Goal: Task Accomplishment & Management: Complete application form

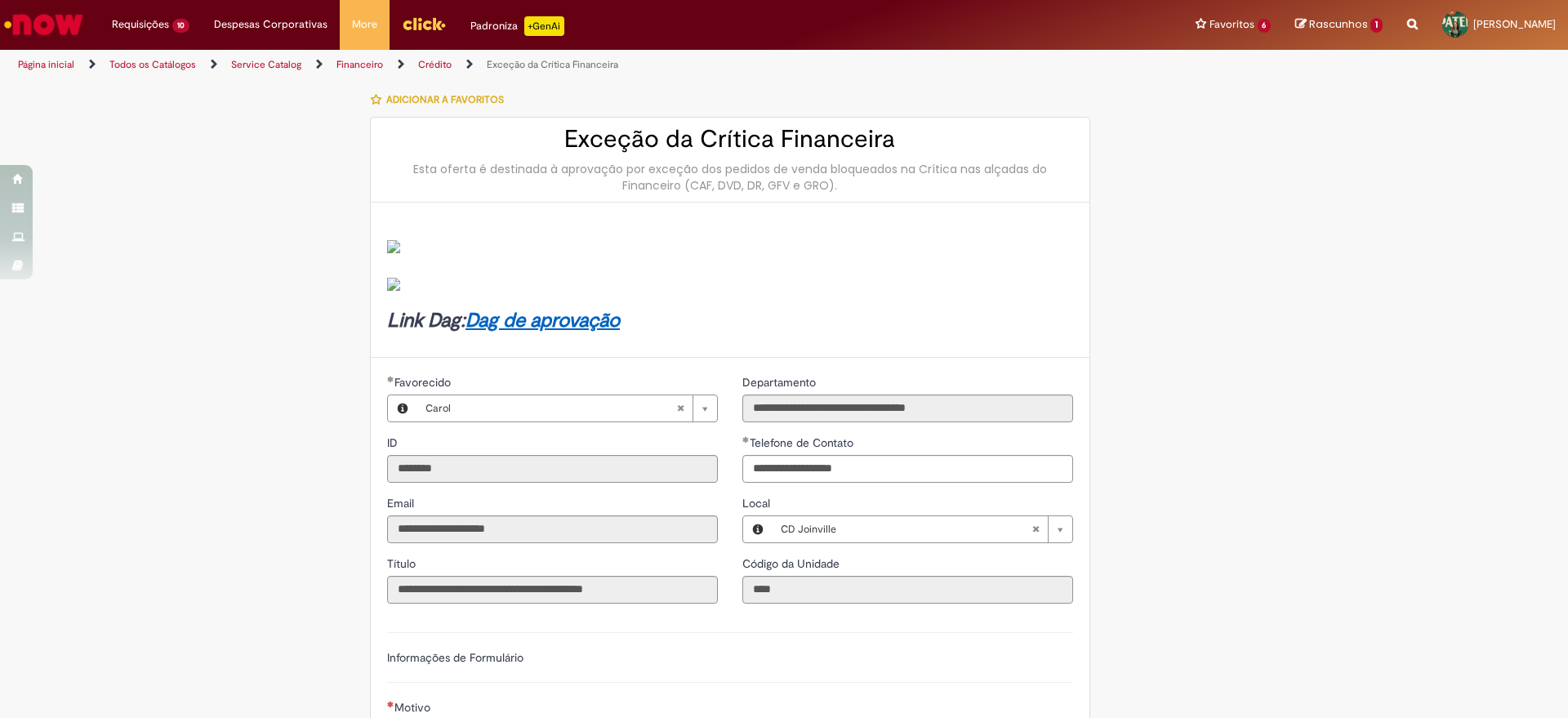
scroll to position [473, 0]
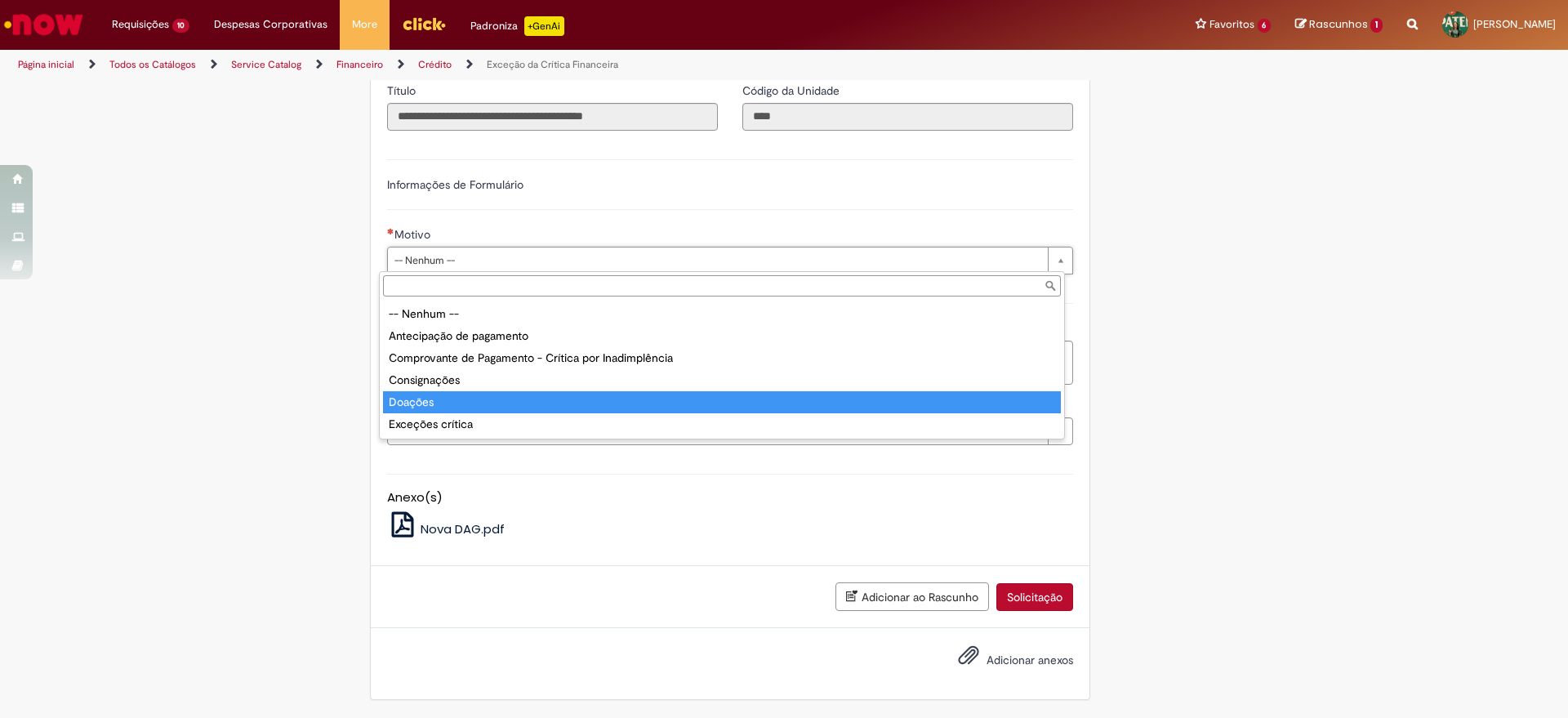
type input "**********"
select select "**********"
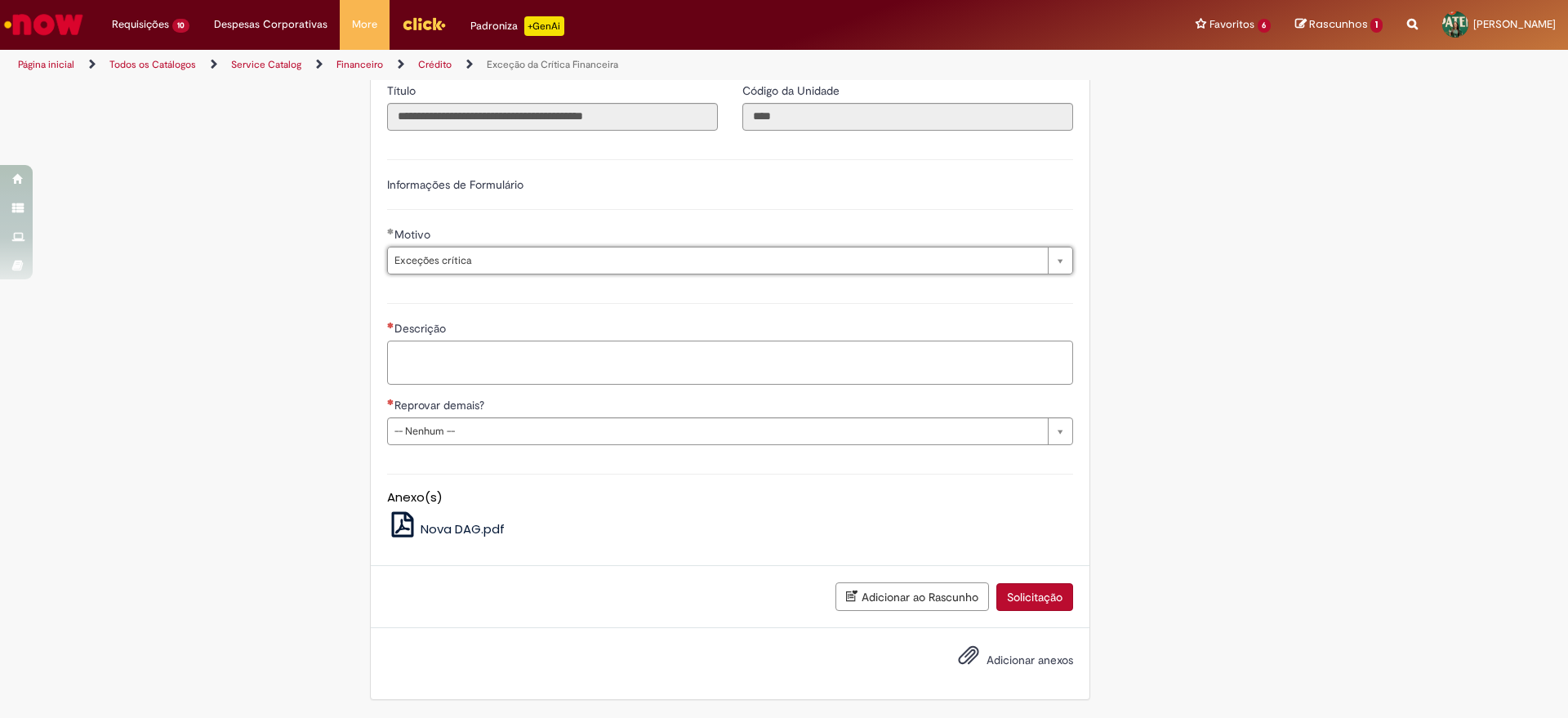
click at [502, 361] on textarea "Descrição" at bounding box center [731, 362] width 686 height 44
paste textarea "*****"
type textarea "**********"
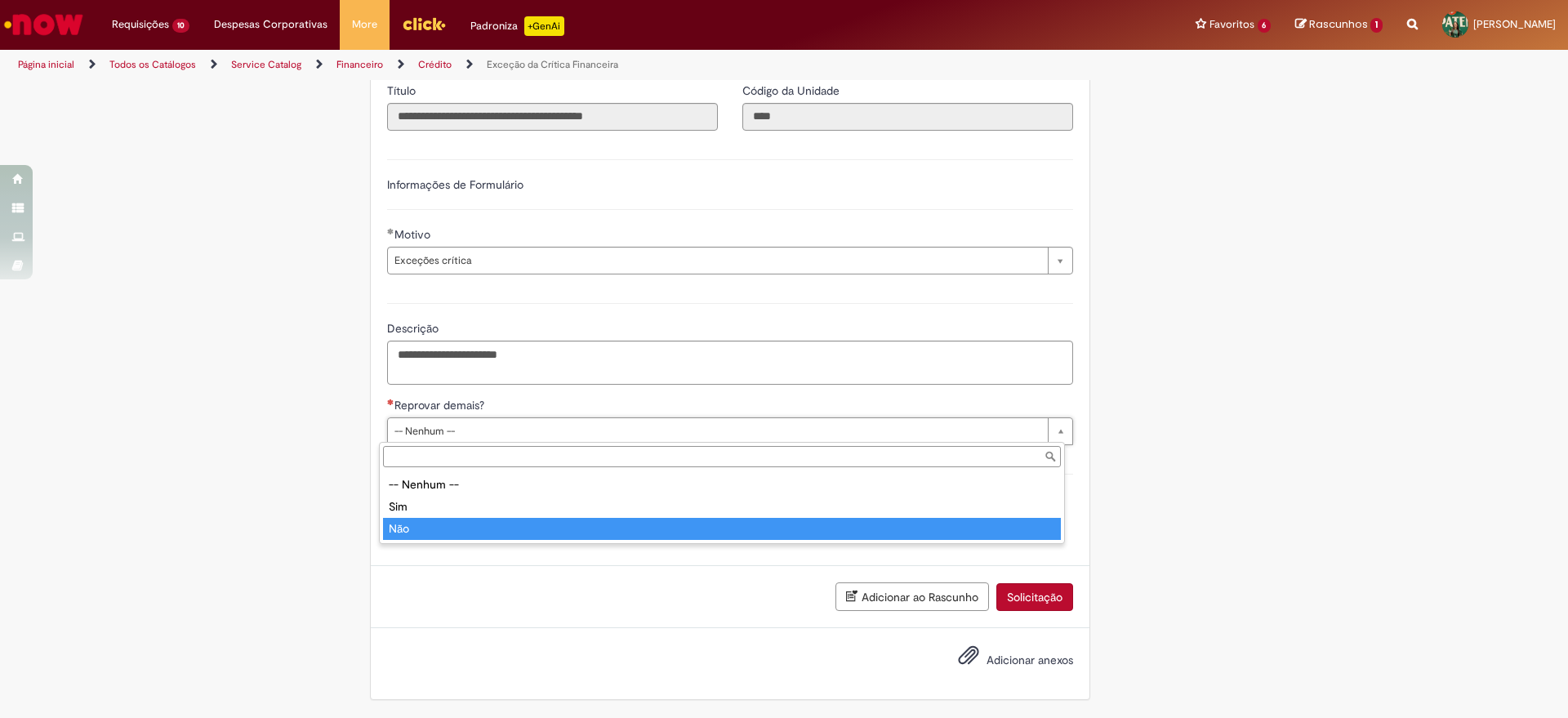
type input "***"
select select "**"
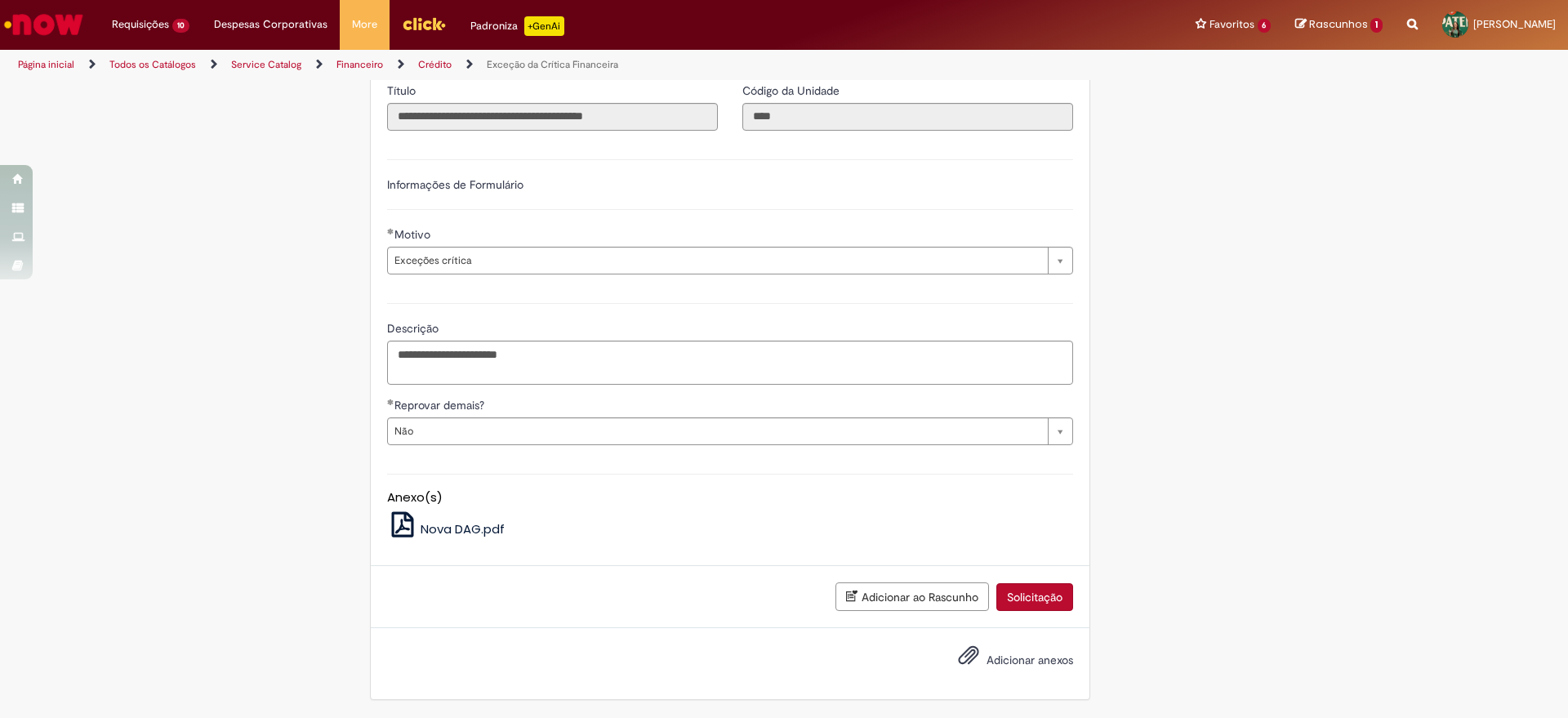
click at [1041, 595] on button "Solicitação" at bounding box center [1034, 597] width 77 height 28
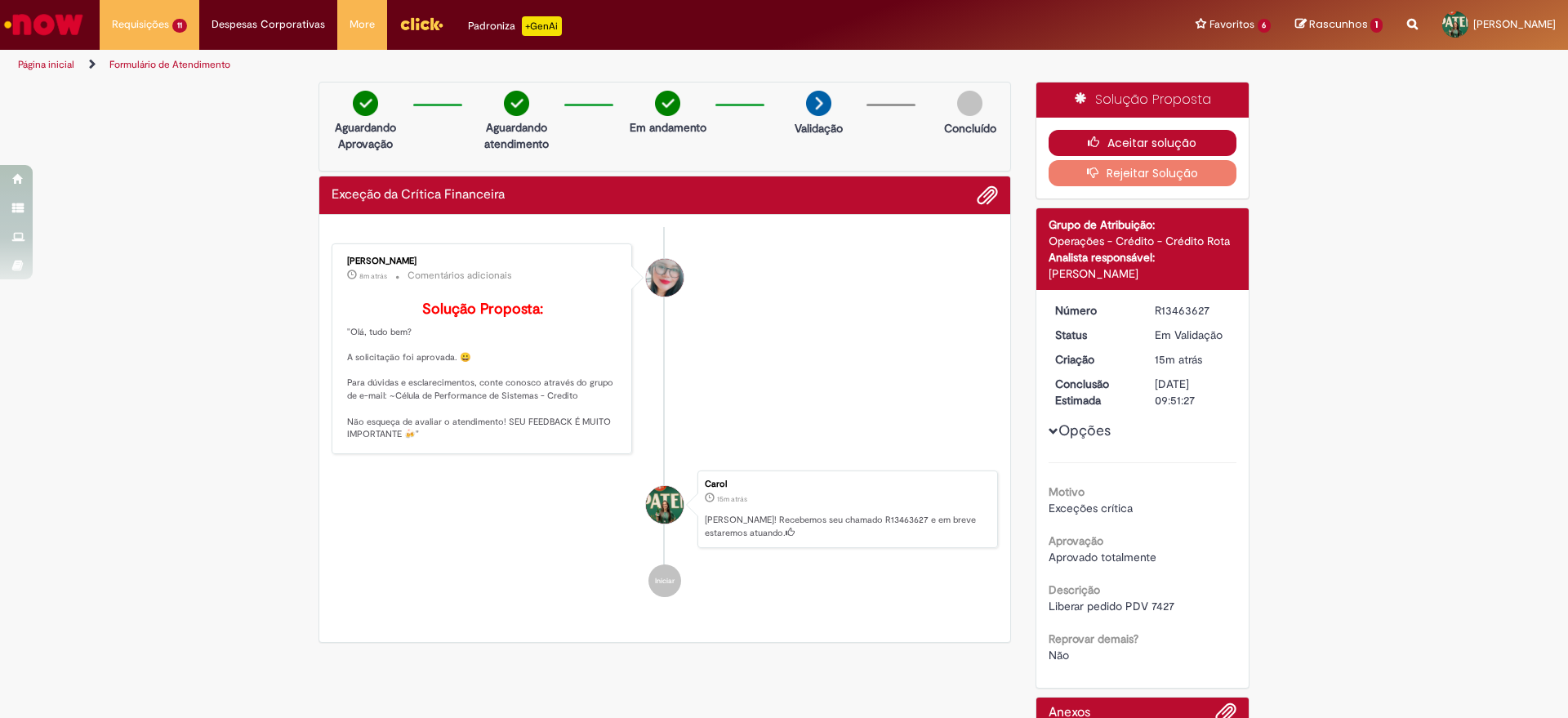
click at [1102, 138] on button "Aceitar solução" at bounding box center [1142, 143] width 189 height 26
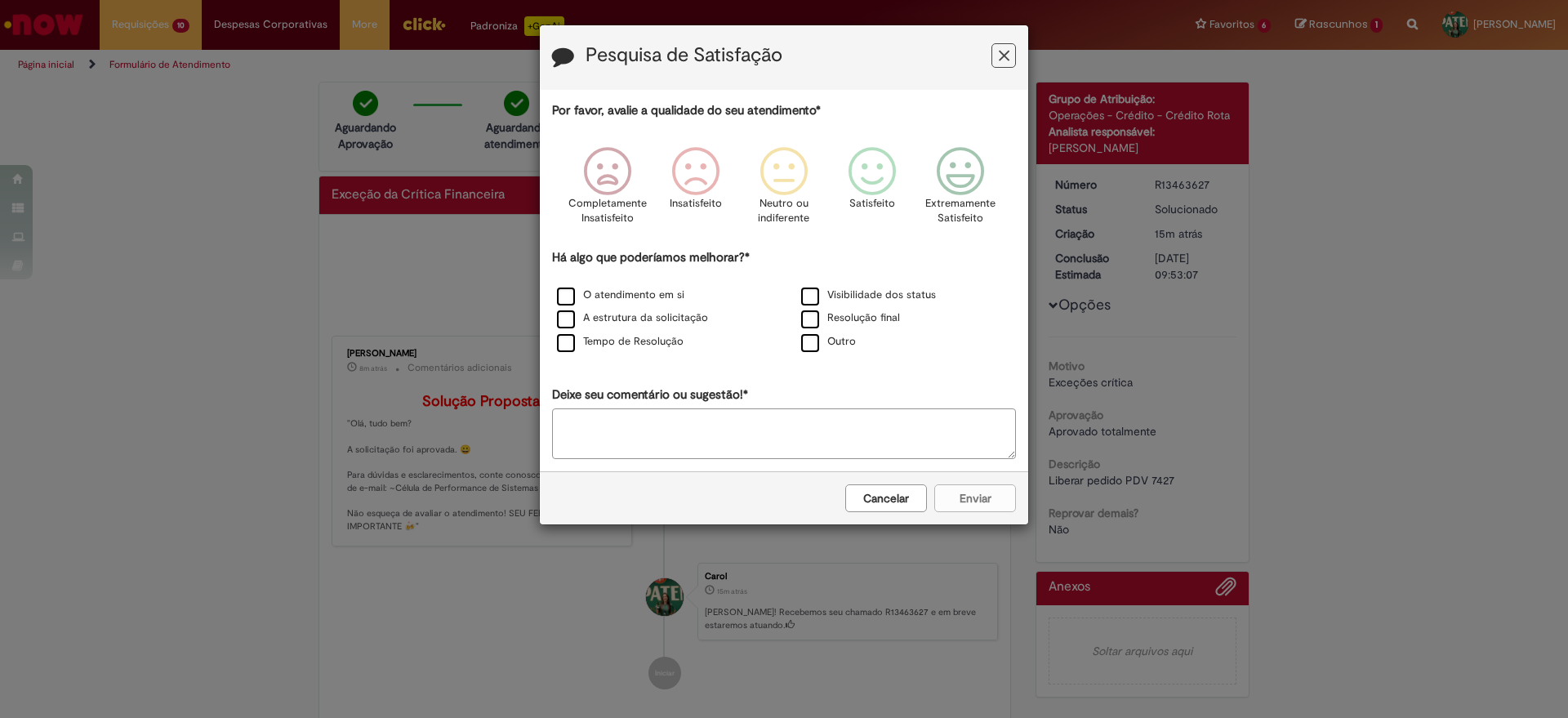
click at [1006, 54] on icon "Feedback" at bounding box center [1004, 56] width 10 height 17
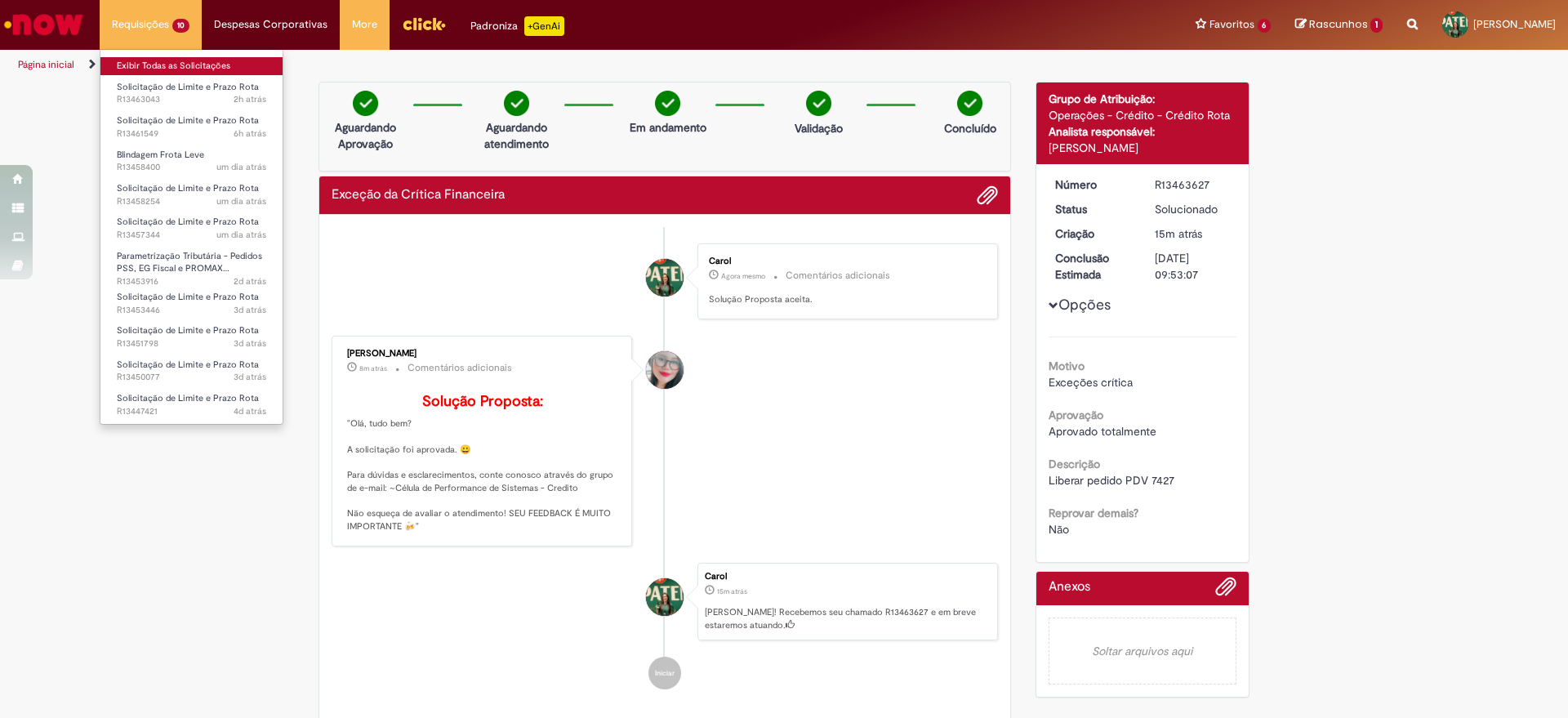
click at [143, 64] on link "Exibir Todas as Solicitações" at bounding box center [191, 66] width 182 height 18
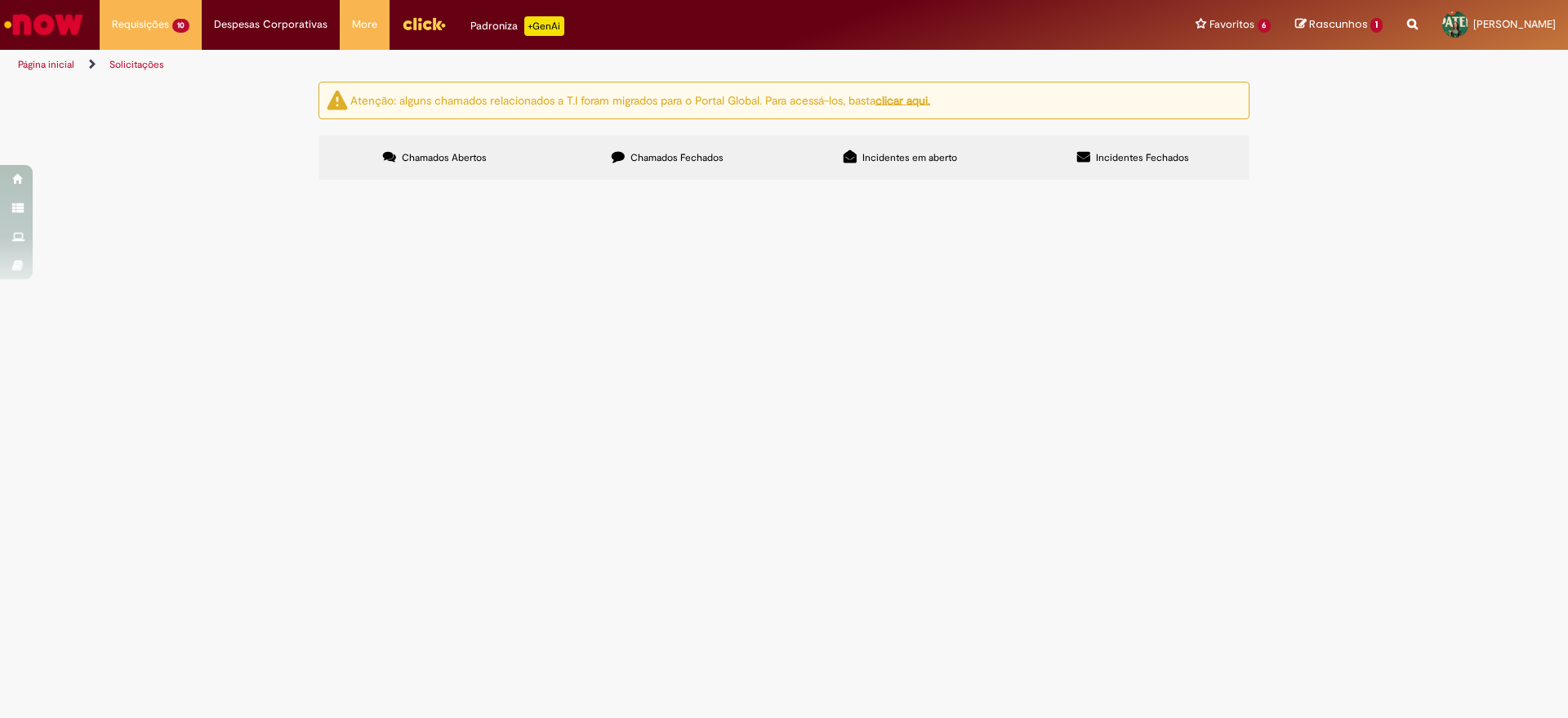
scroll to position [106, 0]
click at [0, 0] on span "Solicitação de Limite e Prazo Rota" at bounding box center [0, 0] width 0 height 0
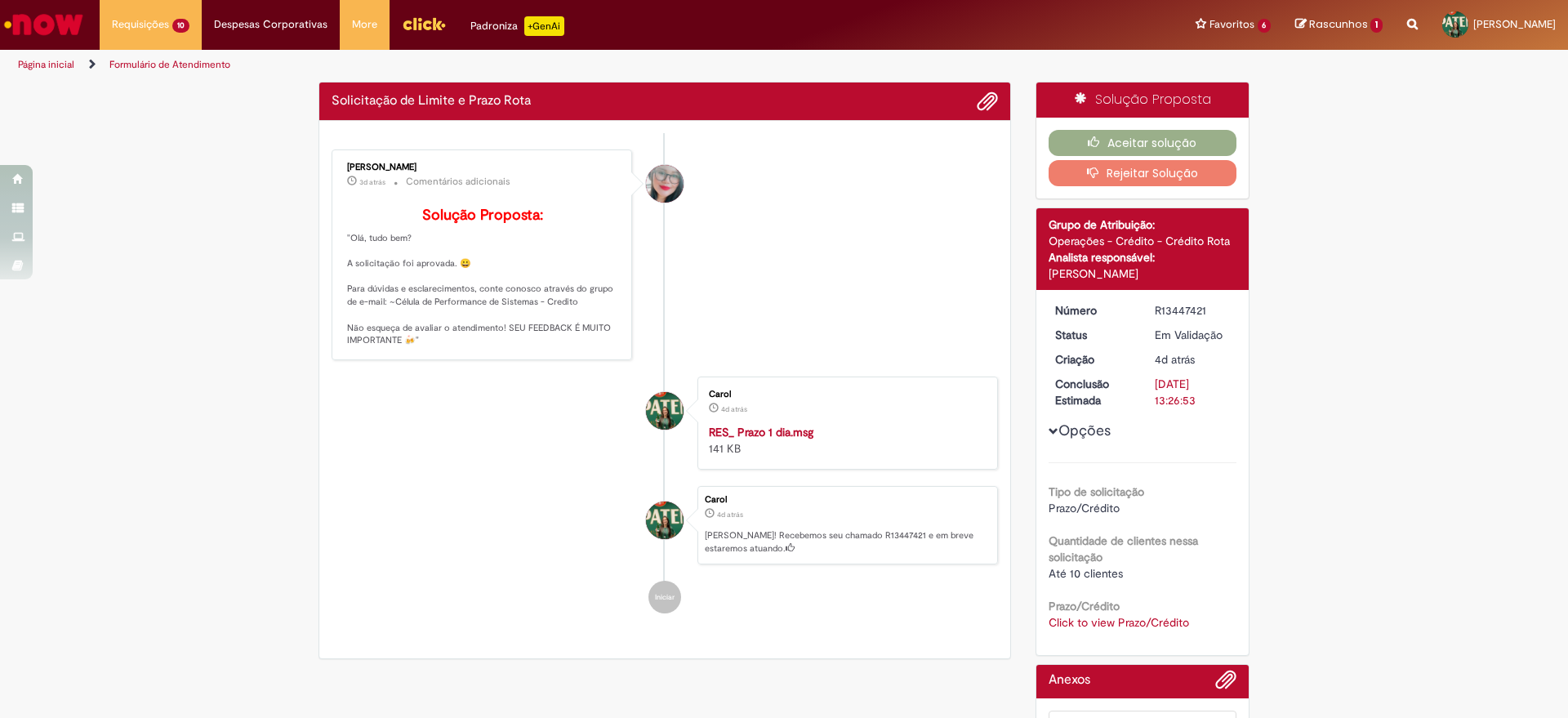
click at [1087, 628] on link "Click to view Prazo/Crédito" at bounding box center [1118, 623] width 140 height 15
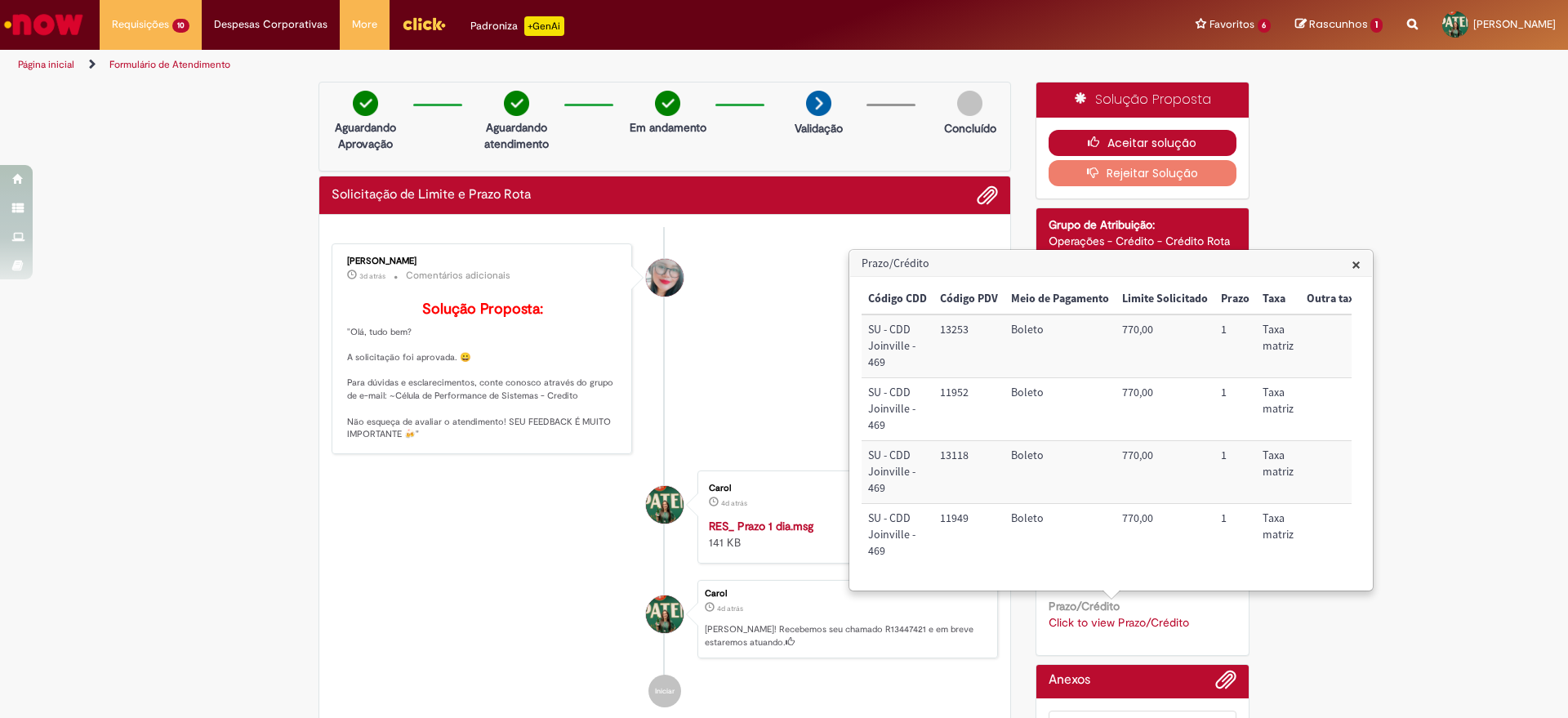
click at [1151, 152] on button "Aceitar solução" at bounding box center [1142, 143] width 189 height 26
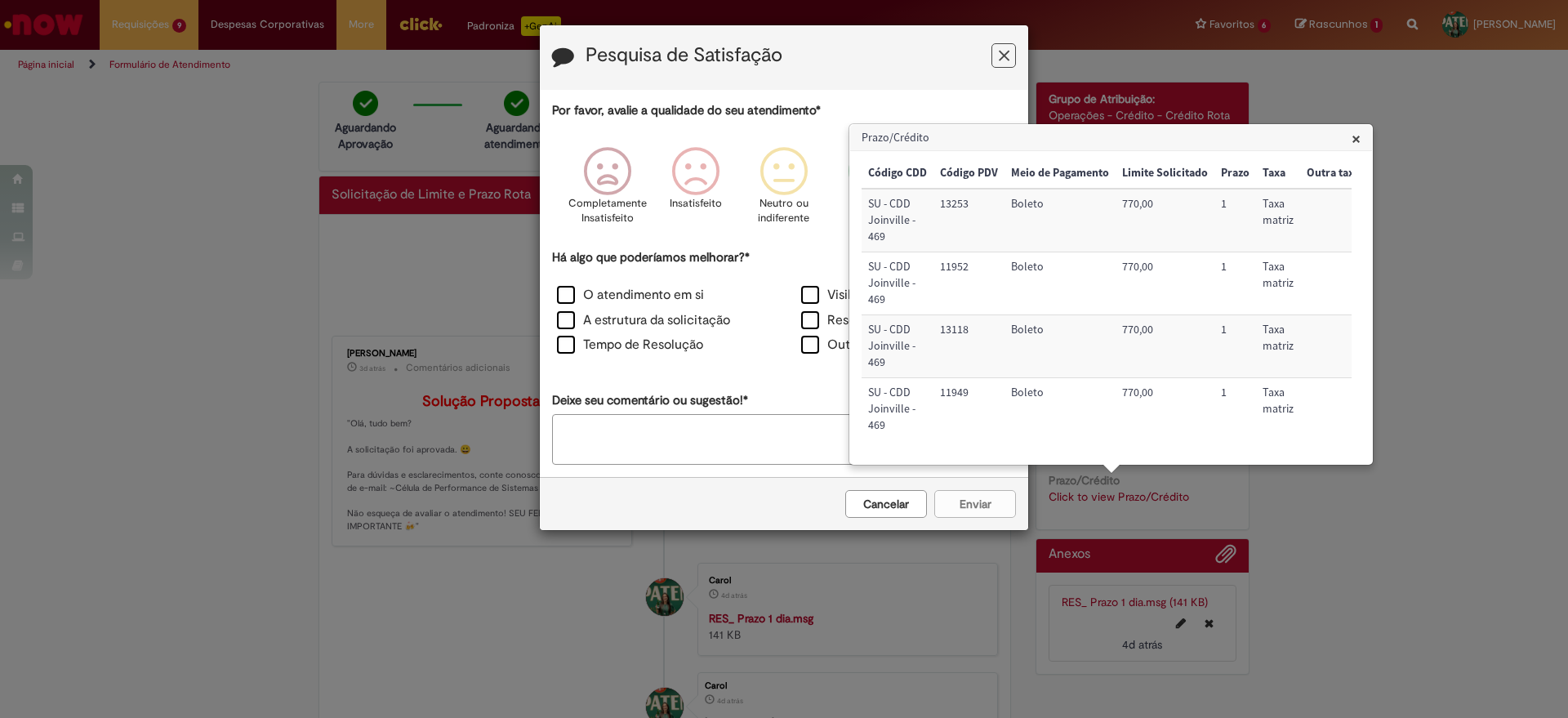
click at [154, 22] on div "Pesquisa de Satisfação Por favor, avalie a qualidade do seu atendimento* Comple…" at bounding box center [784, 359] width 1568 height 718
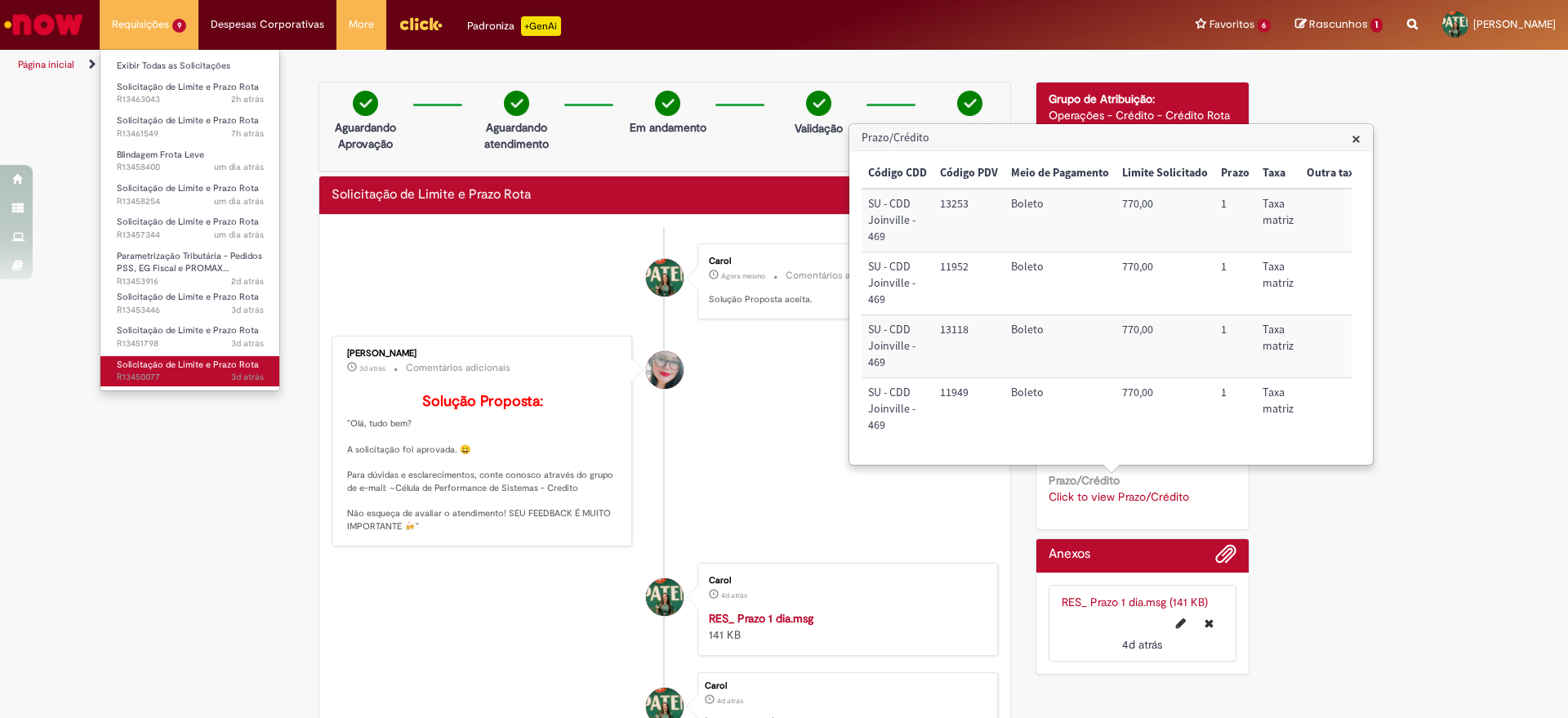
click at [181, 381] on span "3d atrás 3 dias atrás R13450077" at bounding box center [191, 378] width 147 height 13
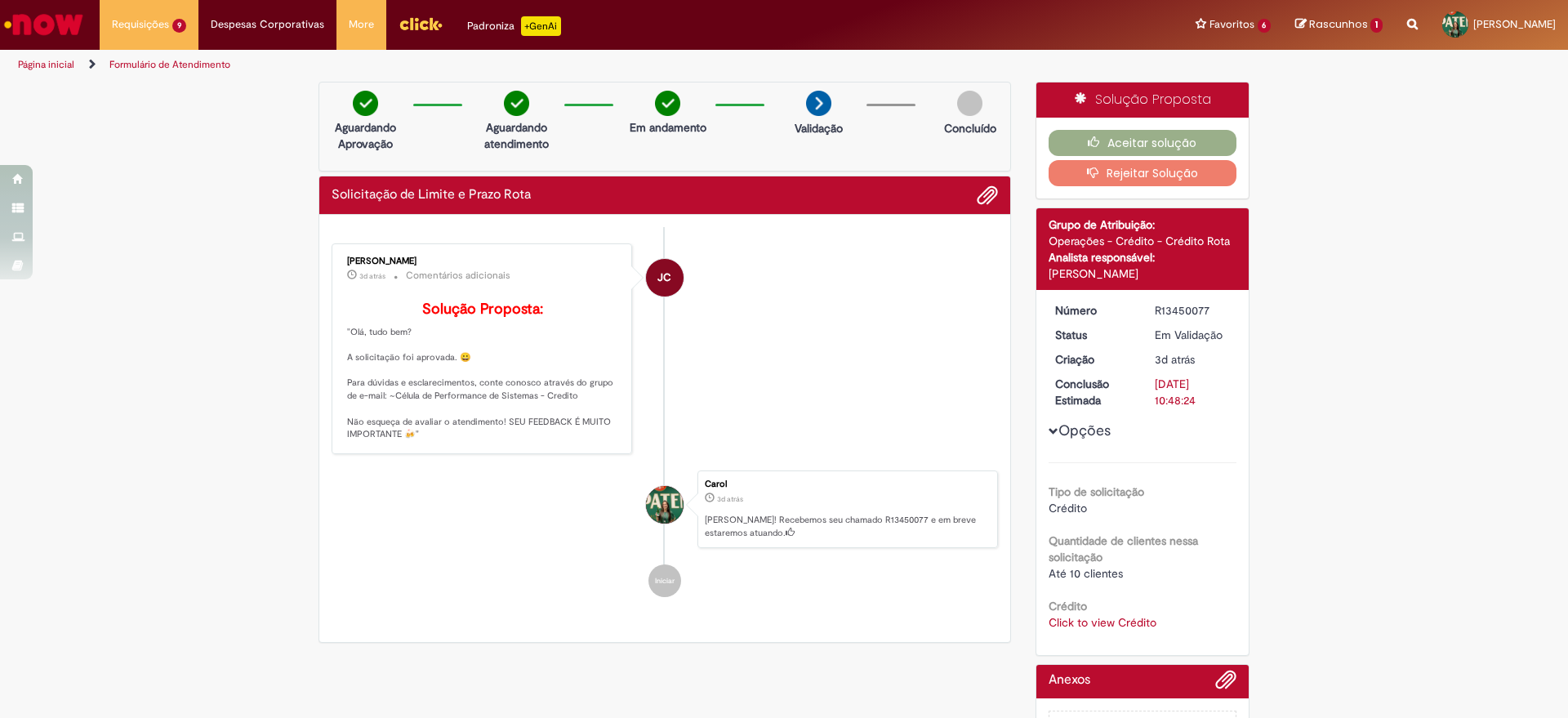
click at [1110, 624] on link "Click to view Crédito" at bounding box center [1102, 623] width 108 height 15
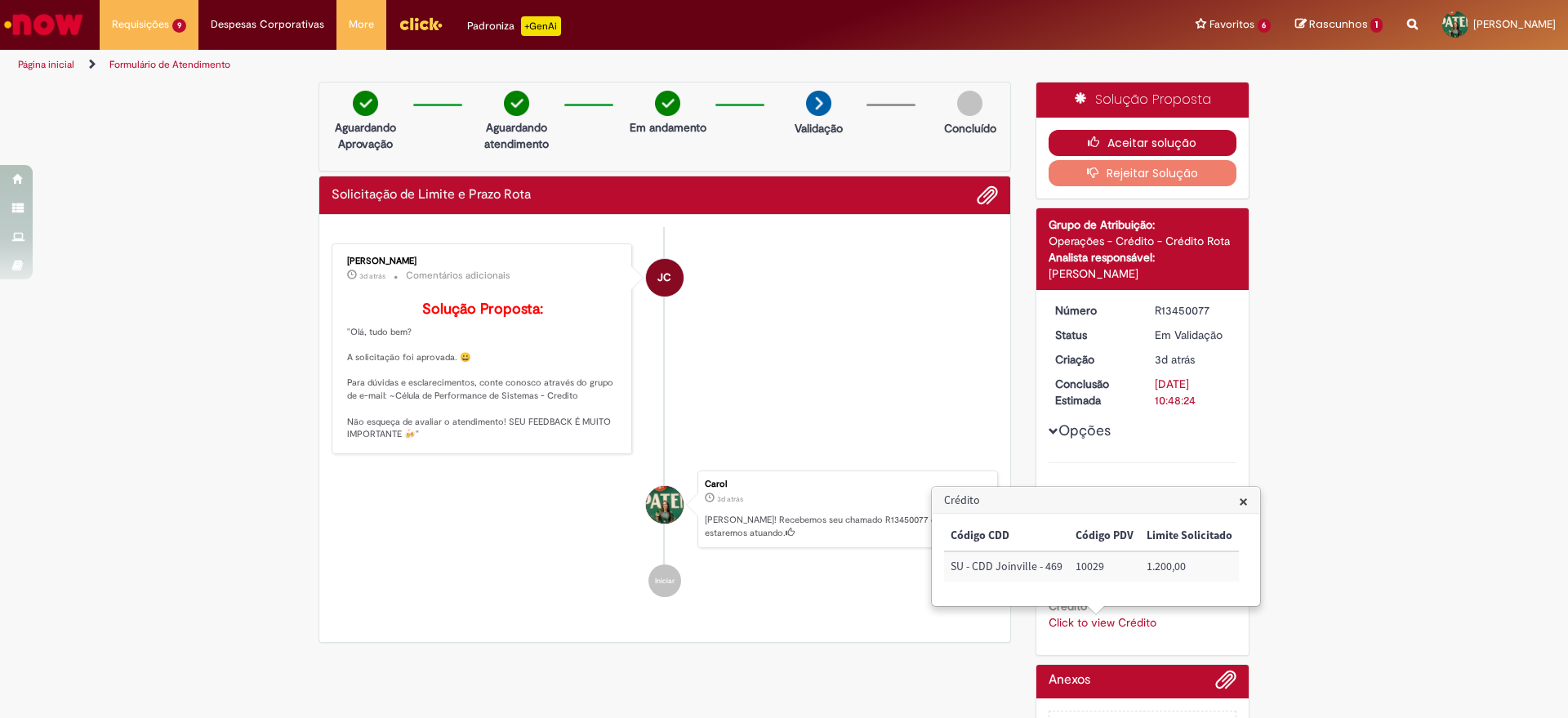
click at [1133, 151] on button "Aceitar solução" at bounding box center [1142, 143] width 189 height 26
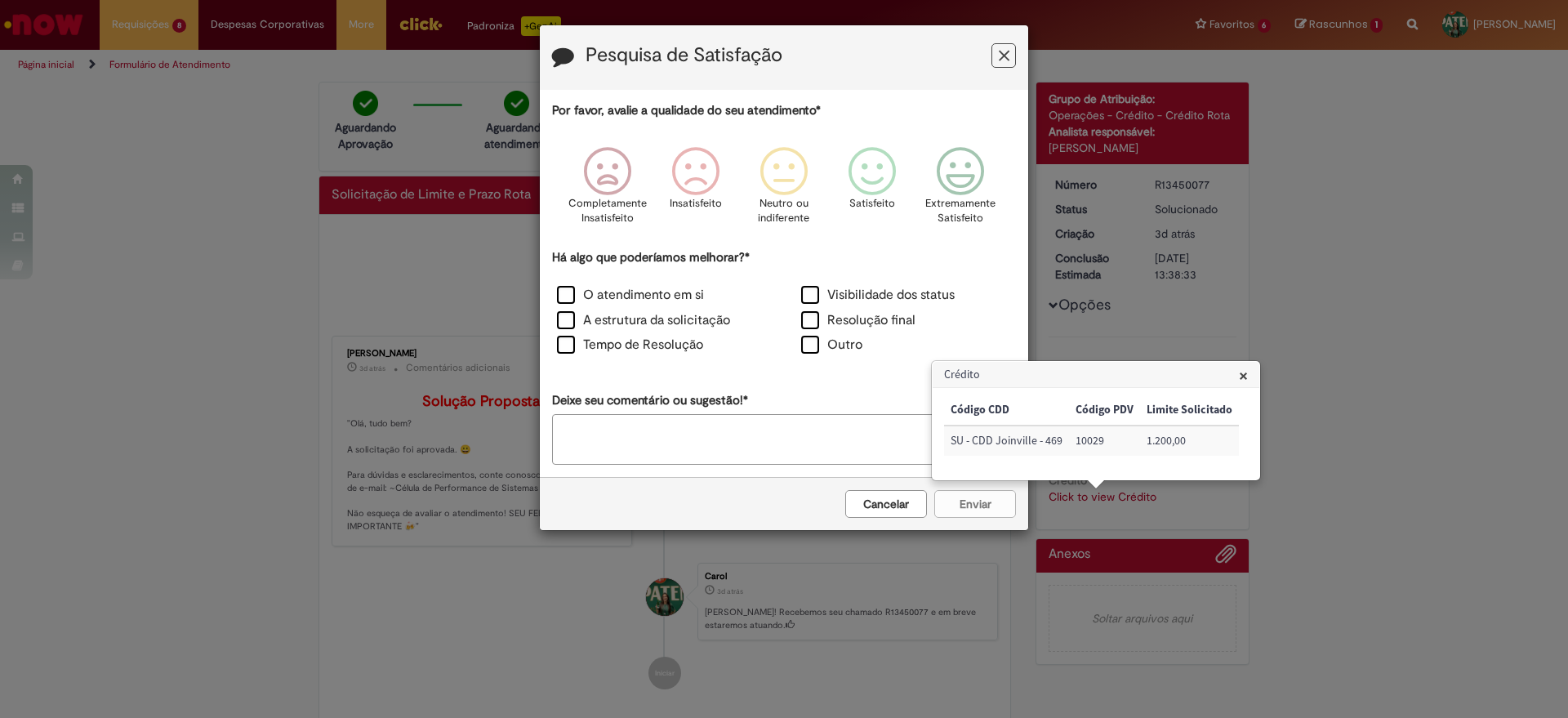
click at [1008, 48] on icon "Feedback" at bounding box center [1004, 56] width 10 height 17
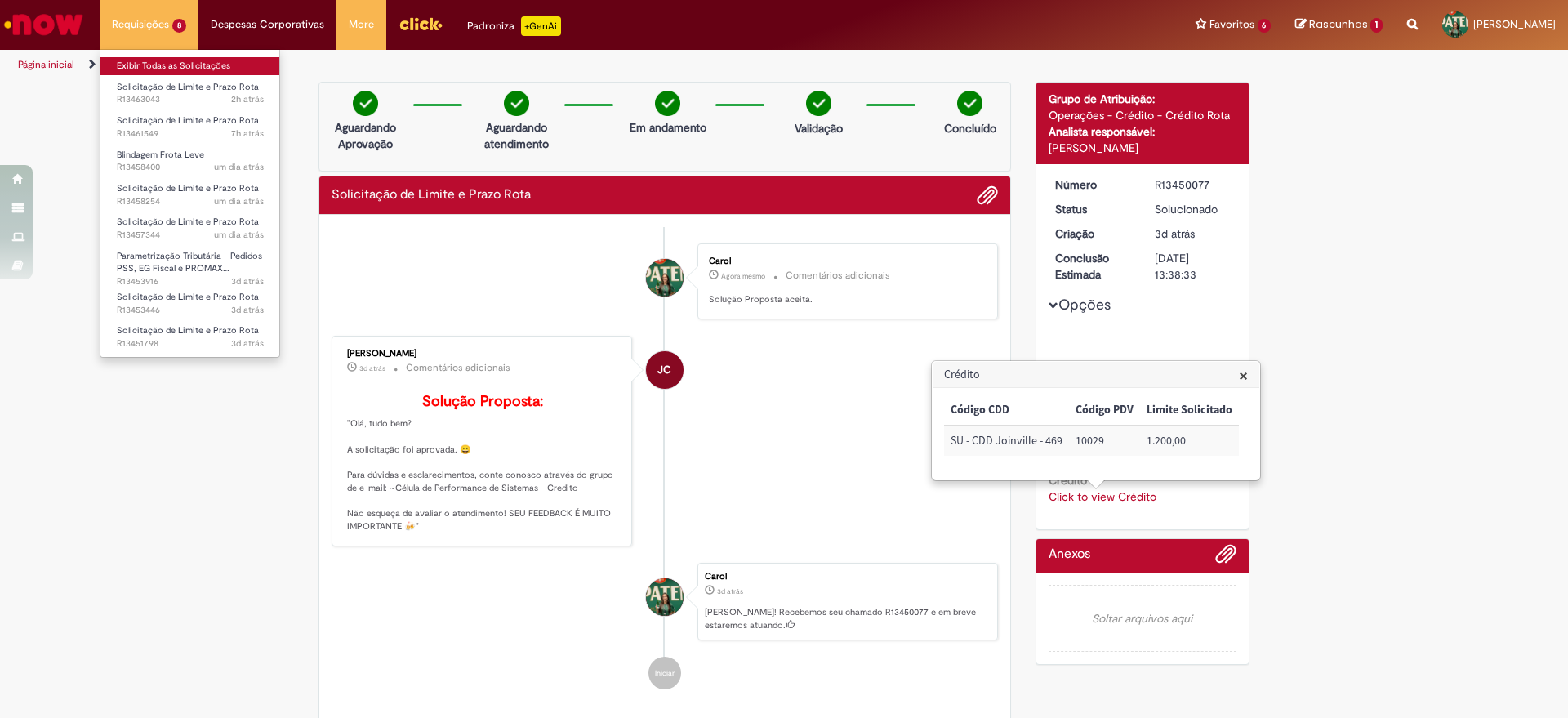
click at [150, 58] on link "Exibir Todas as Solicitações" at bounding box center [190, 66] width 179 height 18
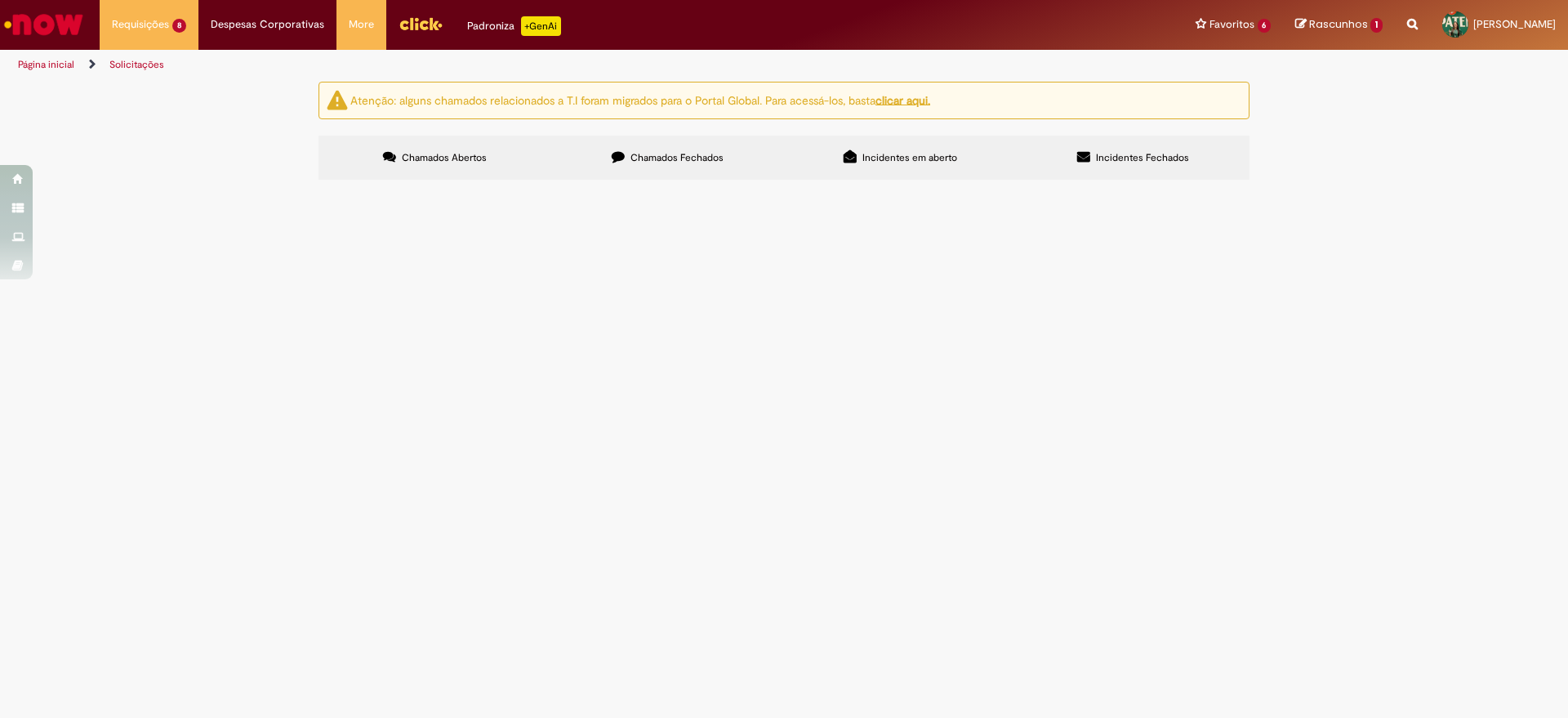
scroll to position [23, 0]
click at [0, 0] on span "Solicitação de Limite e Prazo Rota" at bounding box center [0, 0] width 0 height 0
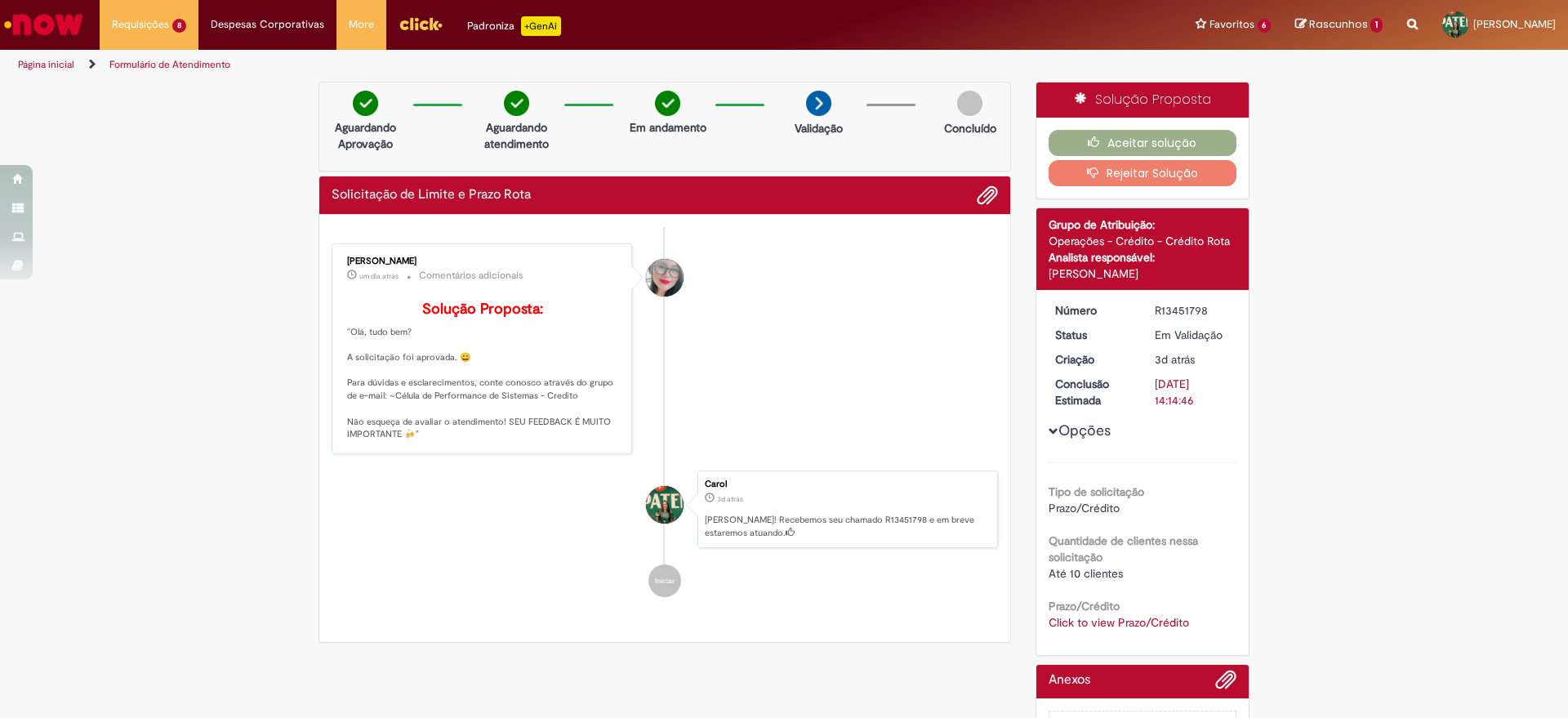
click at [1105, 626] on link "Click to view Prazo/Crédito" at bounding box center [1118, 623] width 140 height 15
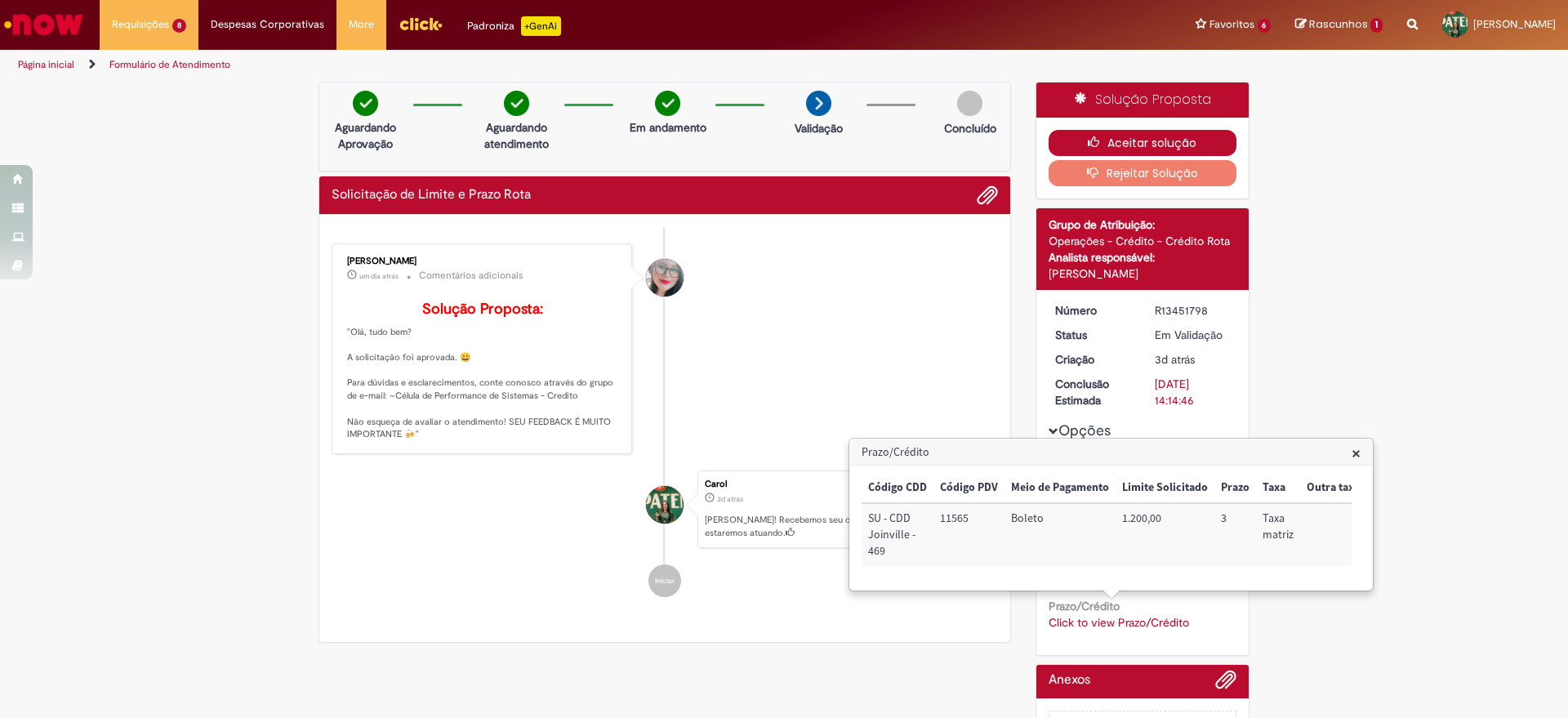
click at [1101, 140] on button "Aceitar solução" at bounding box center [1142, 143] width 189 height 26
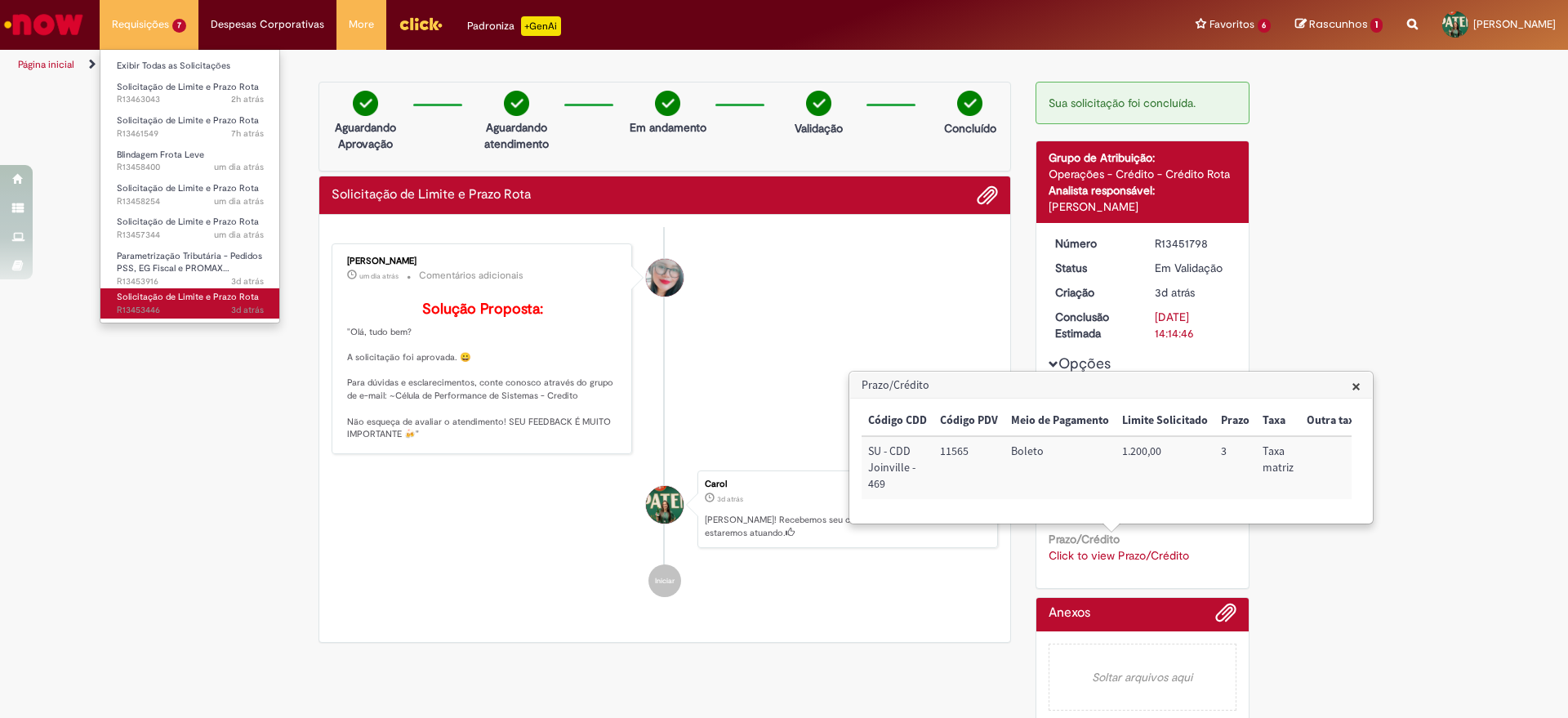
click at [193, 298] on span "Solicitação de Limite e Prazo Rota" at bounding box center [188, 297] width 142 height 12
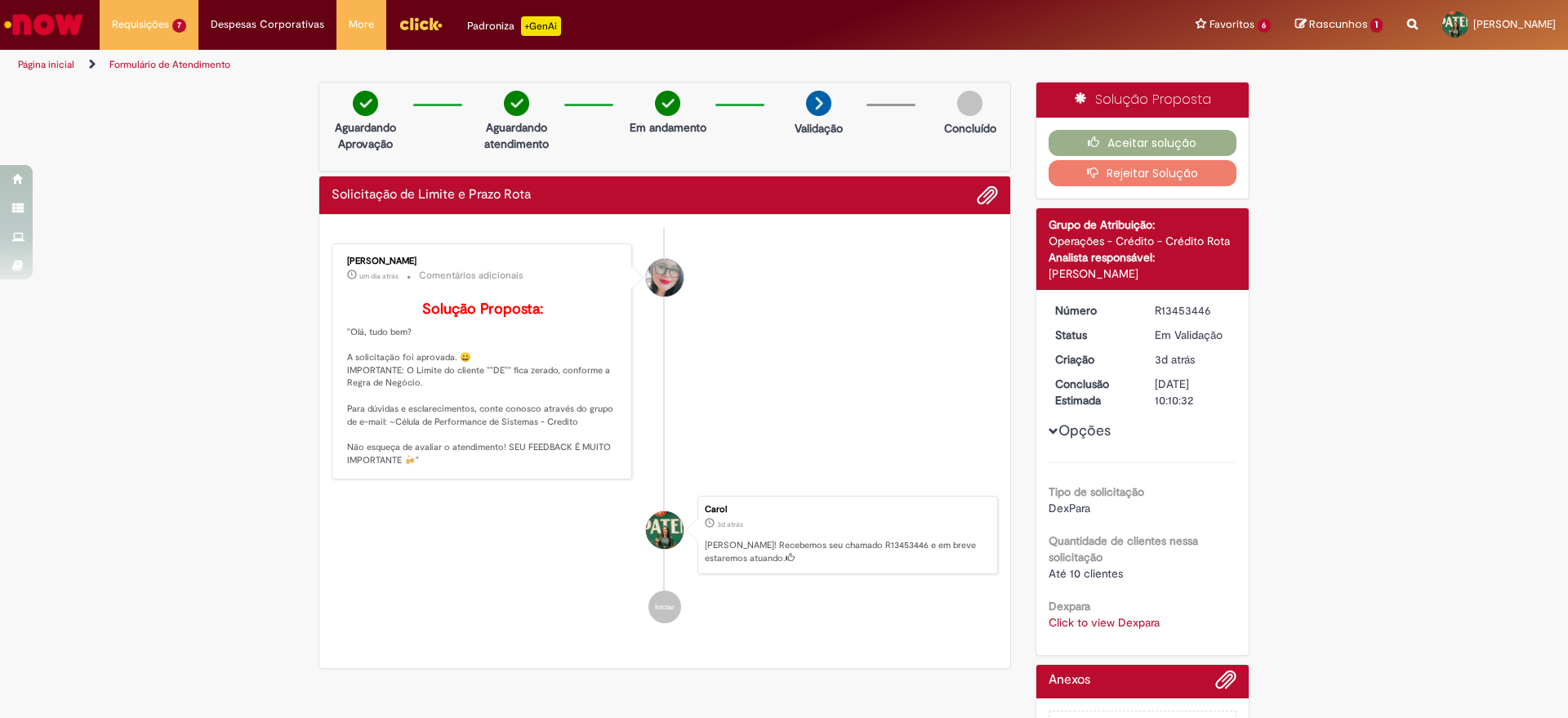
click at [1124, 631] on div "Número R13453446 Status Em [GEOGRAPHIC_DATA] Criação 3d atrás 3 dias atrás Conc…" at bounding box center [1142, 472] width 213 height 366
click at [1115, 620] on link "Click to view Dexpara" at bounding box center [1104, 623] width 112 height 15
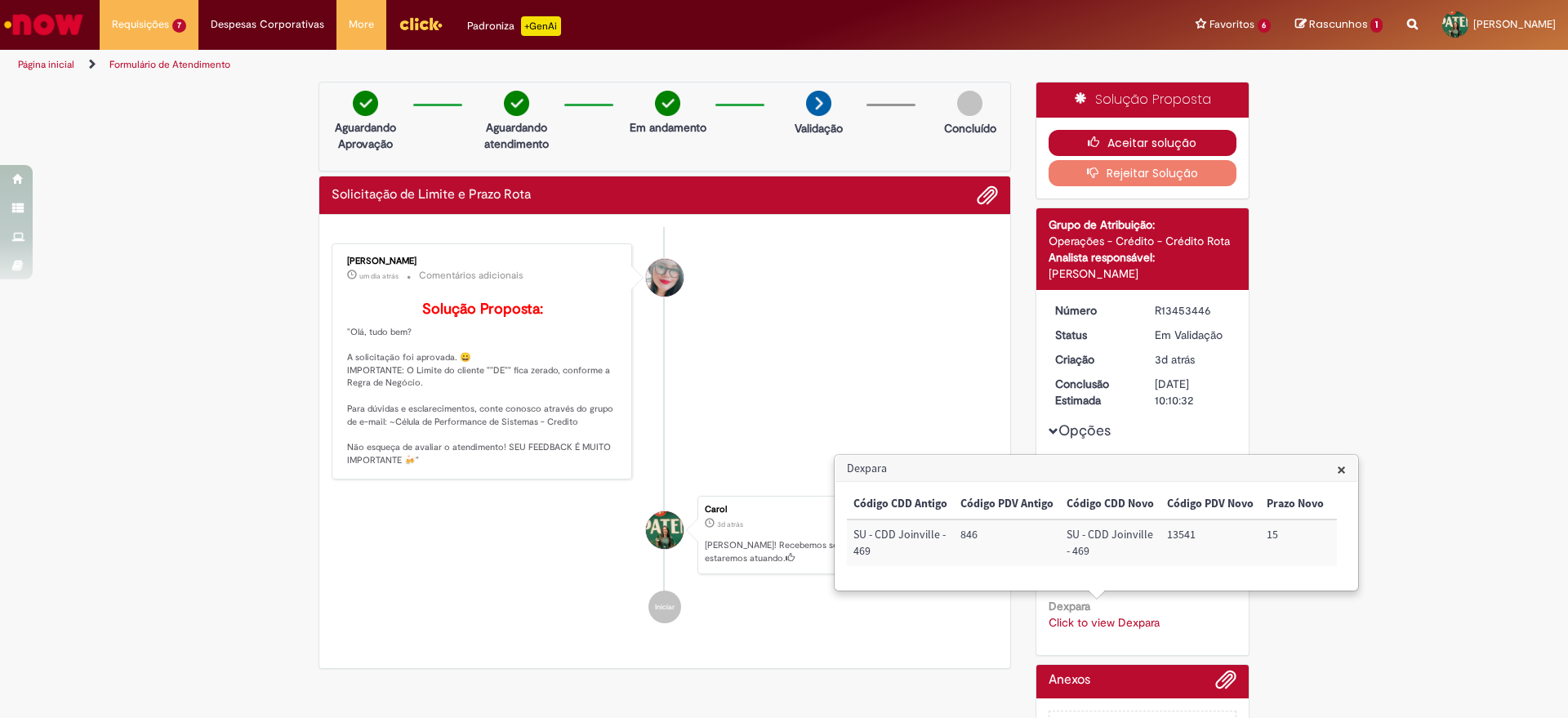
click at [1130, 140] on button "Aceitar solução" at bounding box center [1142, 143] width 189 height 26
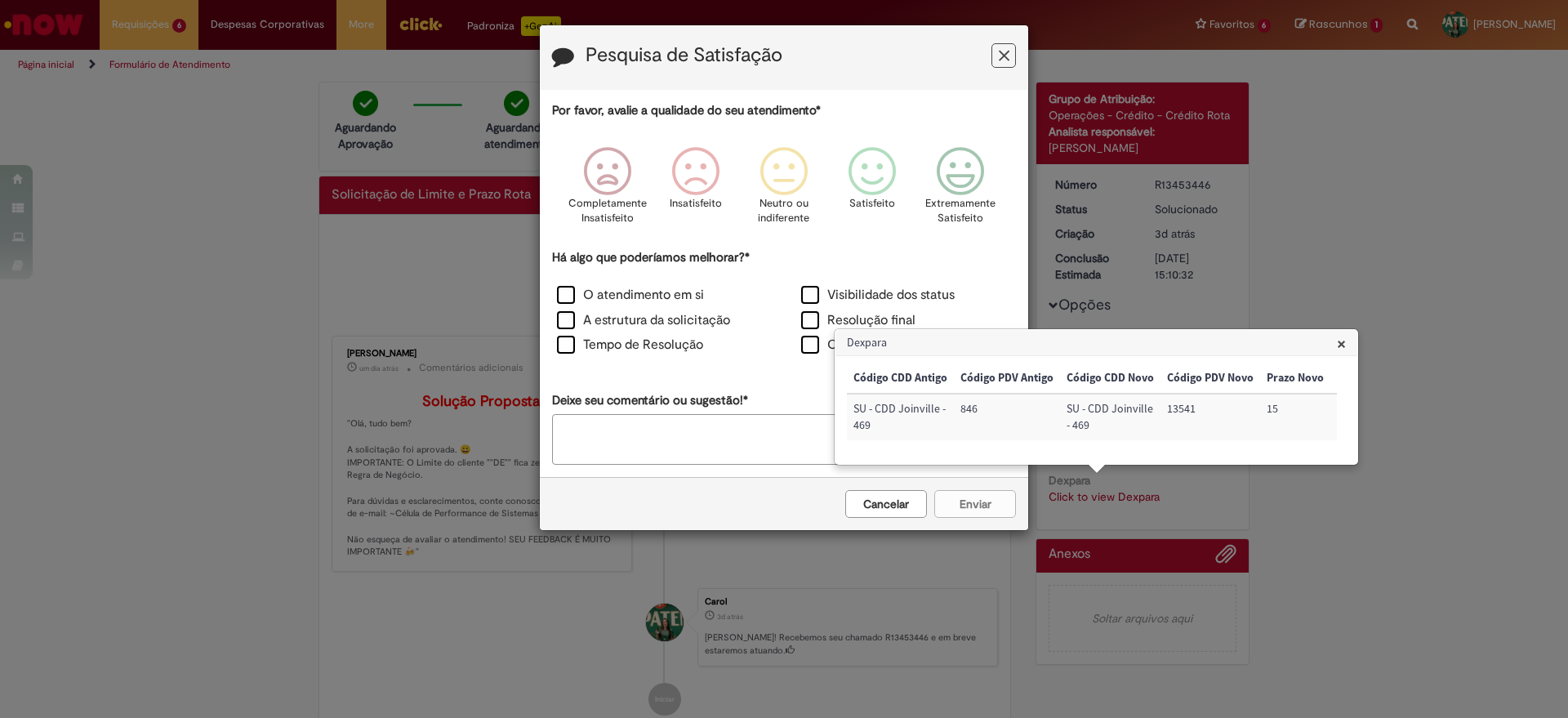
click at [1005, 55] on icon "Feedback" at bounding box center [1004, 56] width 10 height 17
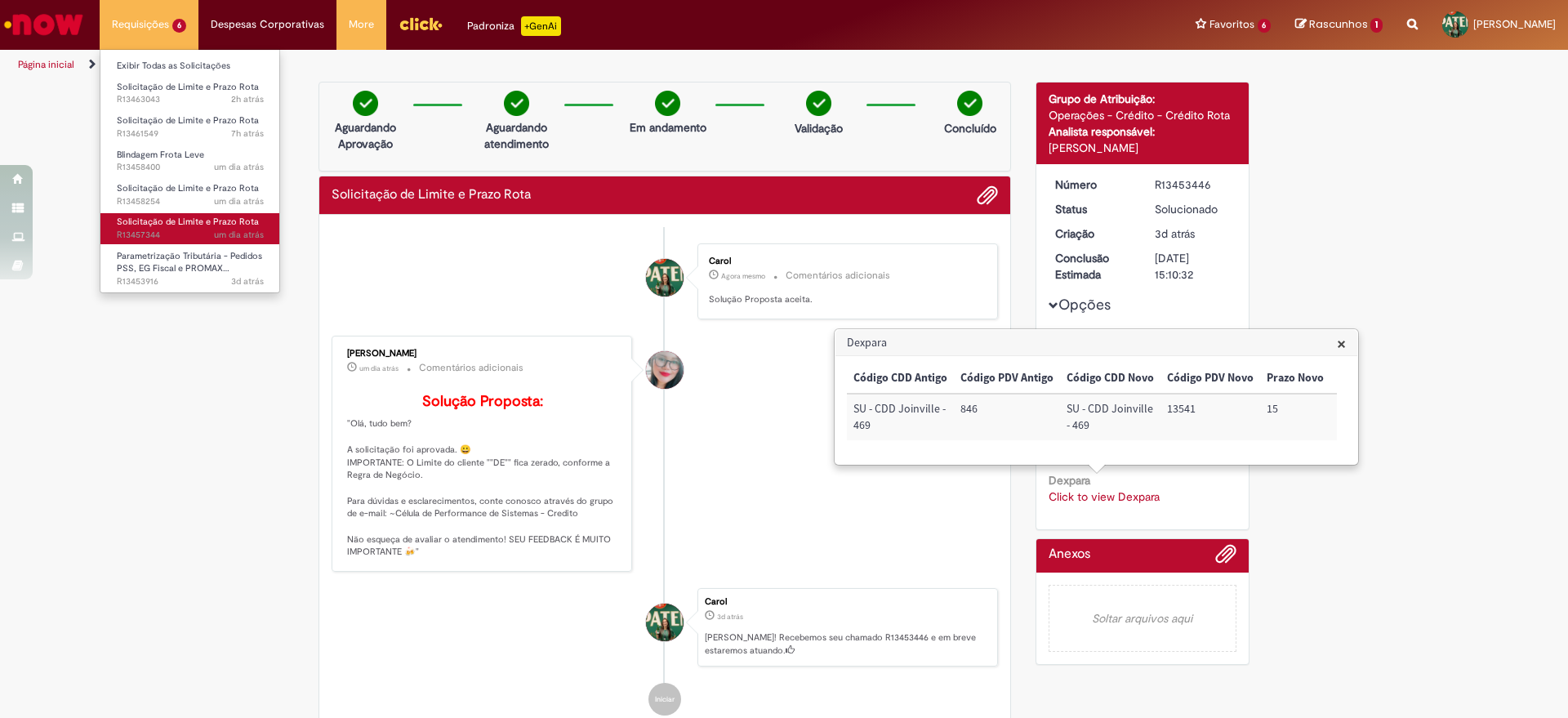
click at [205, 226] on span "Solicitação de Limite e Prazo Rota" at bounding box center [188, 221] width 142 height 12
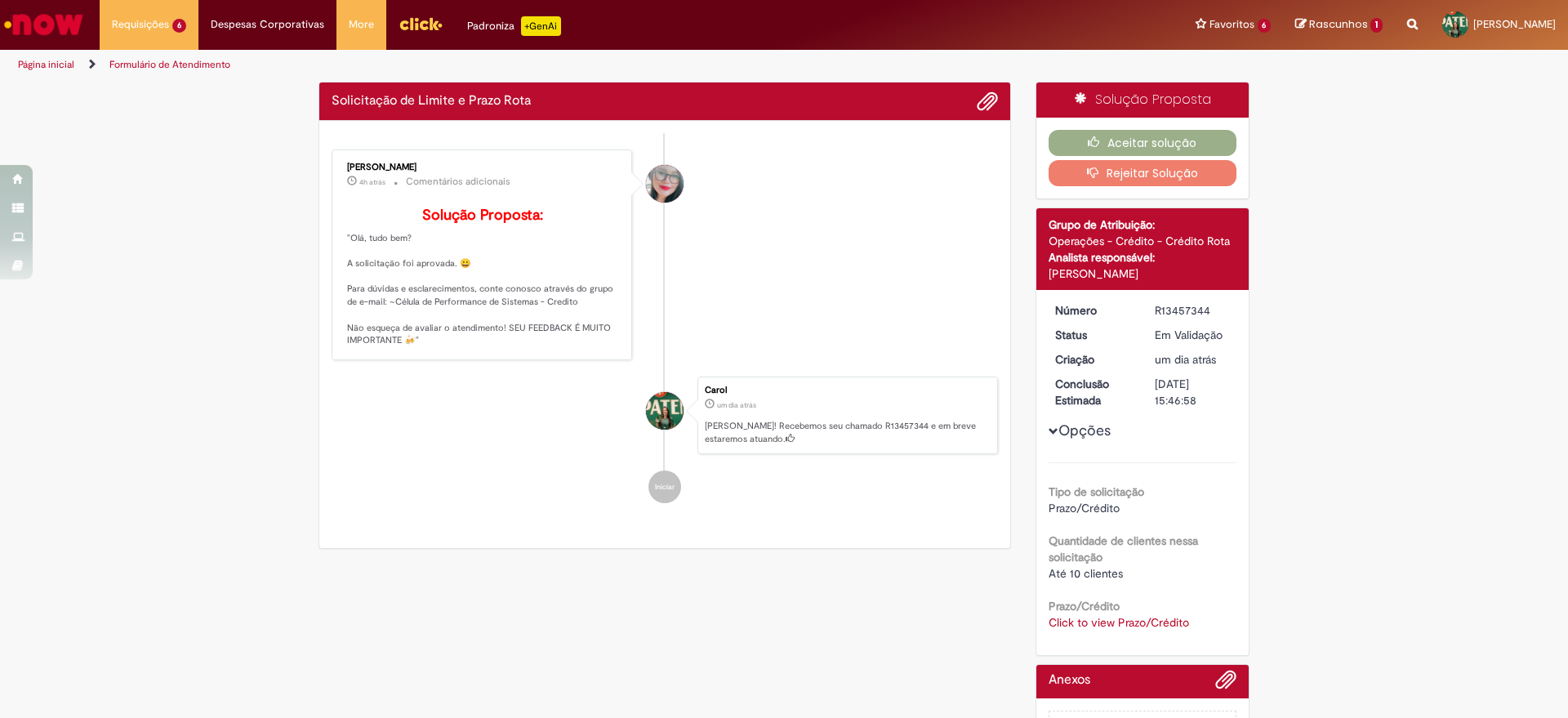
click at [1096, 624] on link "Click to view Prazo/Crédito" at bounding box center [1118, 623] width 140 height 15
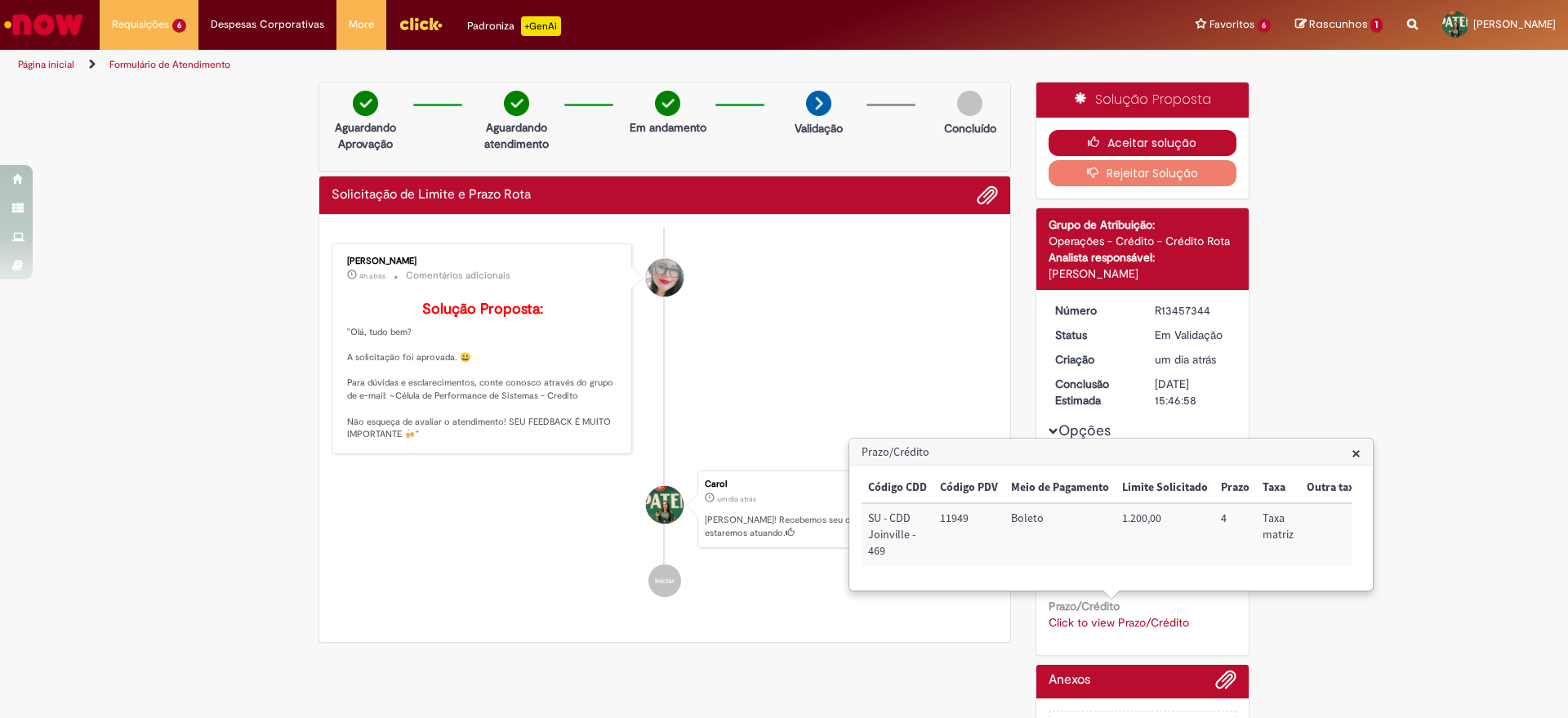
click at [1153, 139] on button "Aceitar solução" at bounding box center [1142, 143] width 189 height 26
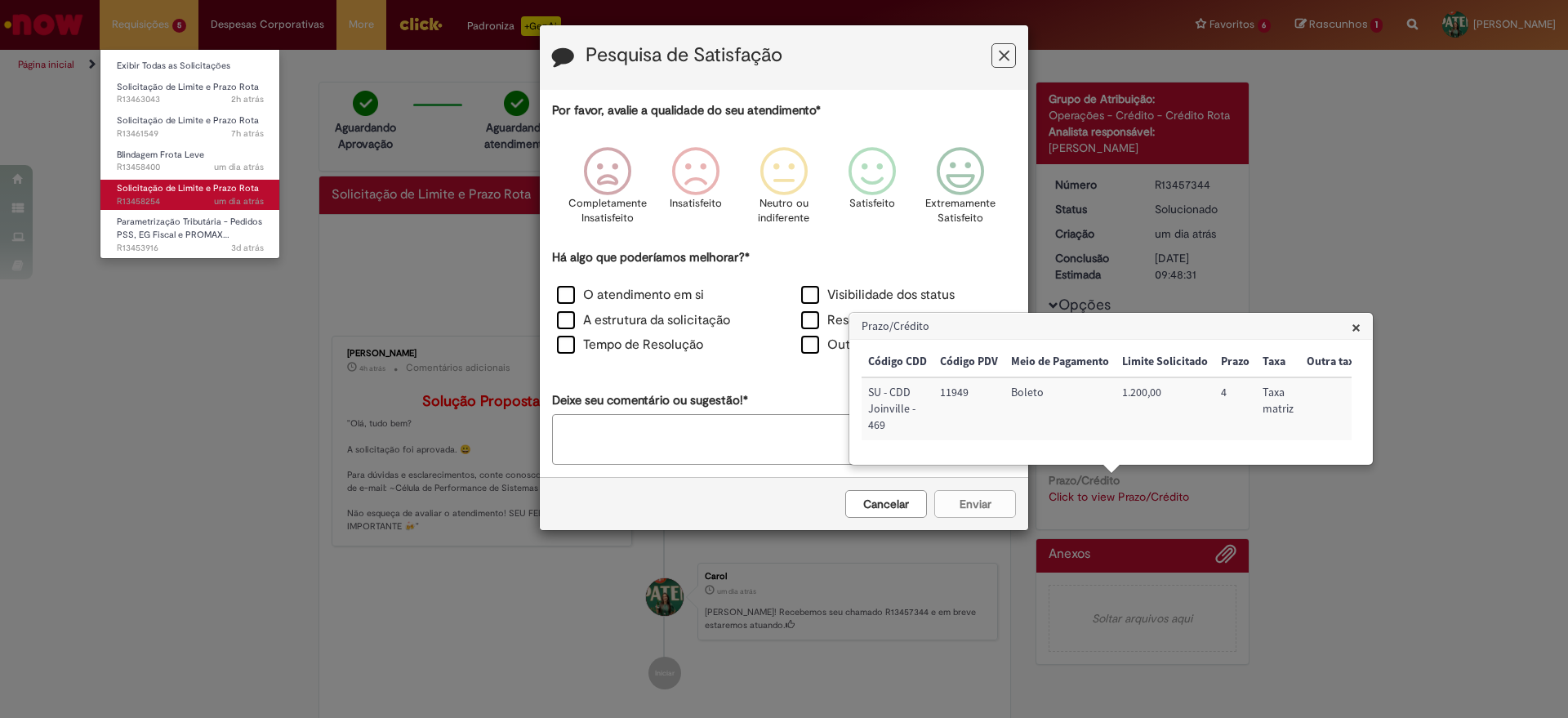
click at [205, 193] on span "Solicitação de Limite e Prazo Rota" at bounding box center [188, 188] width 142 height 12
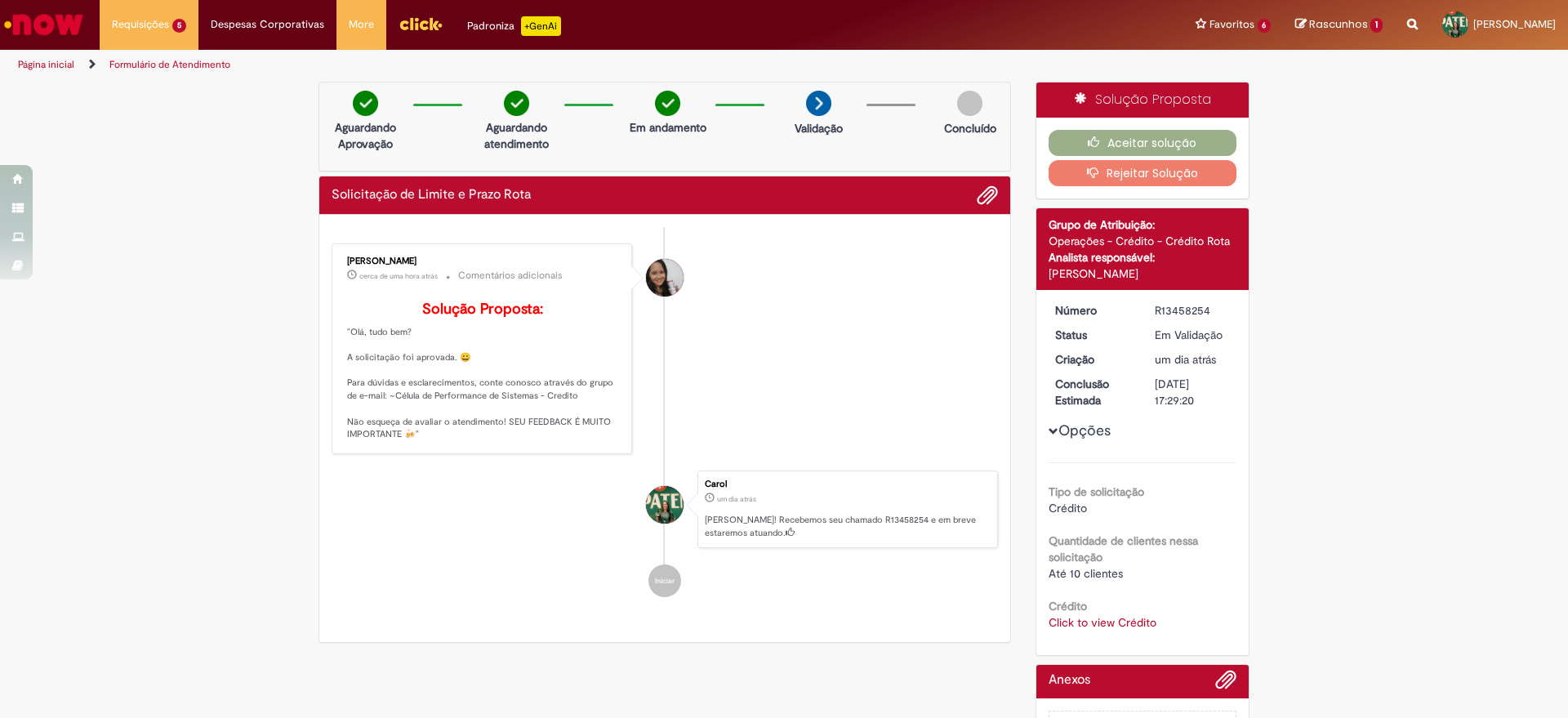
click at [1081, 625] on link "Click to view Crédito" at bounding box center [1102, 623] width 108 height 15
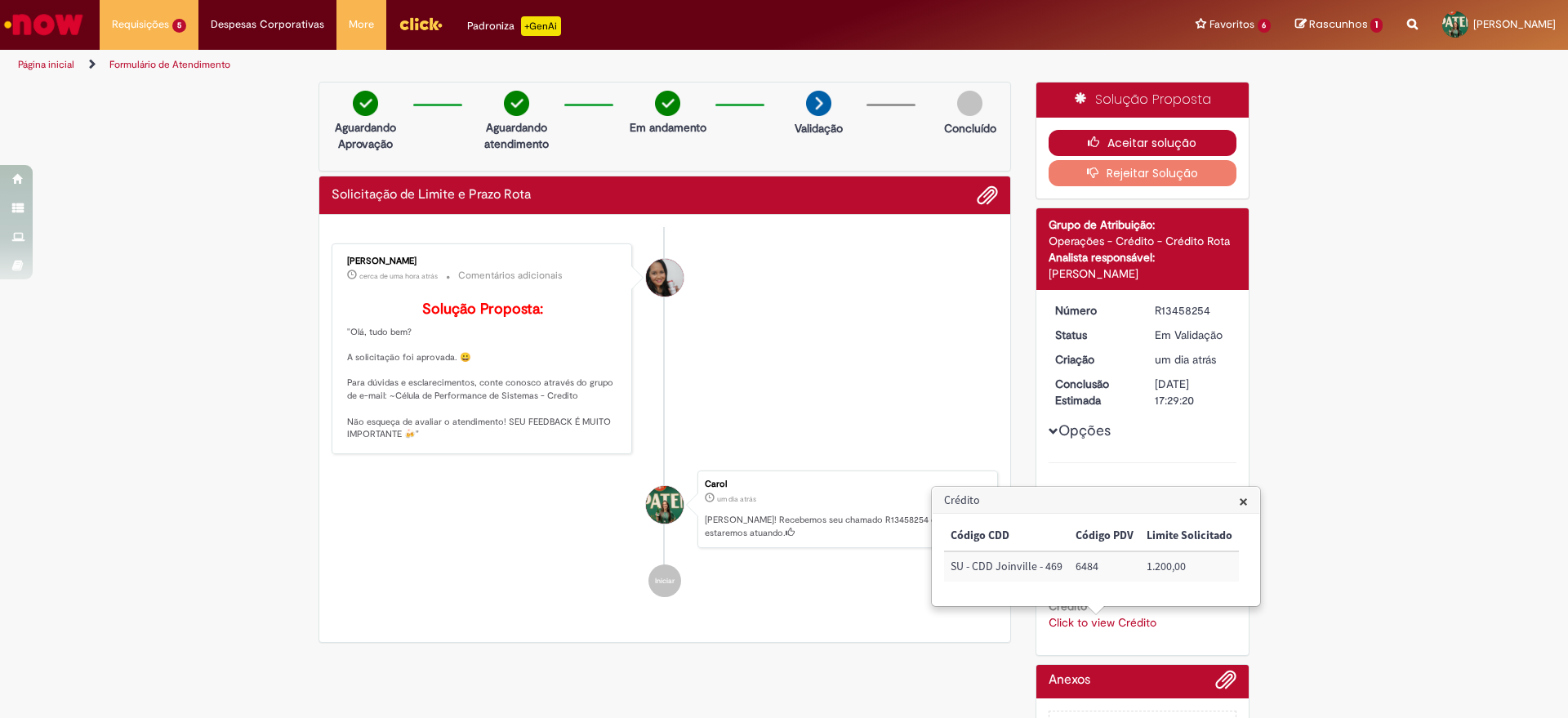
click at [1100, 142] on button "Aceitar solução" at bounding box center [1142, 143] width 189 height 26
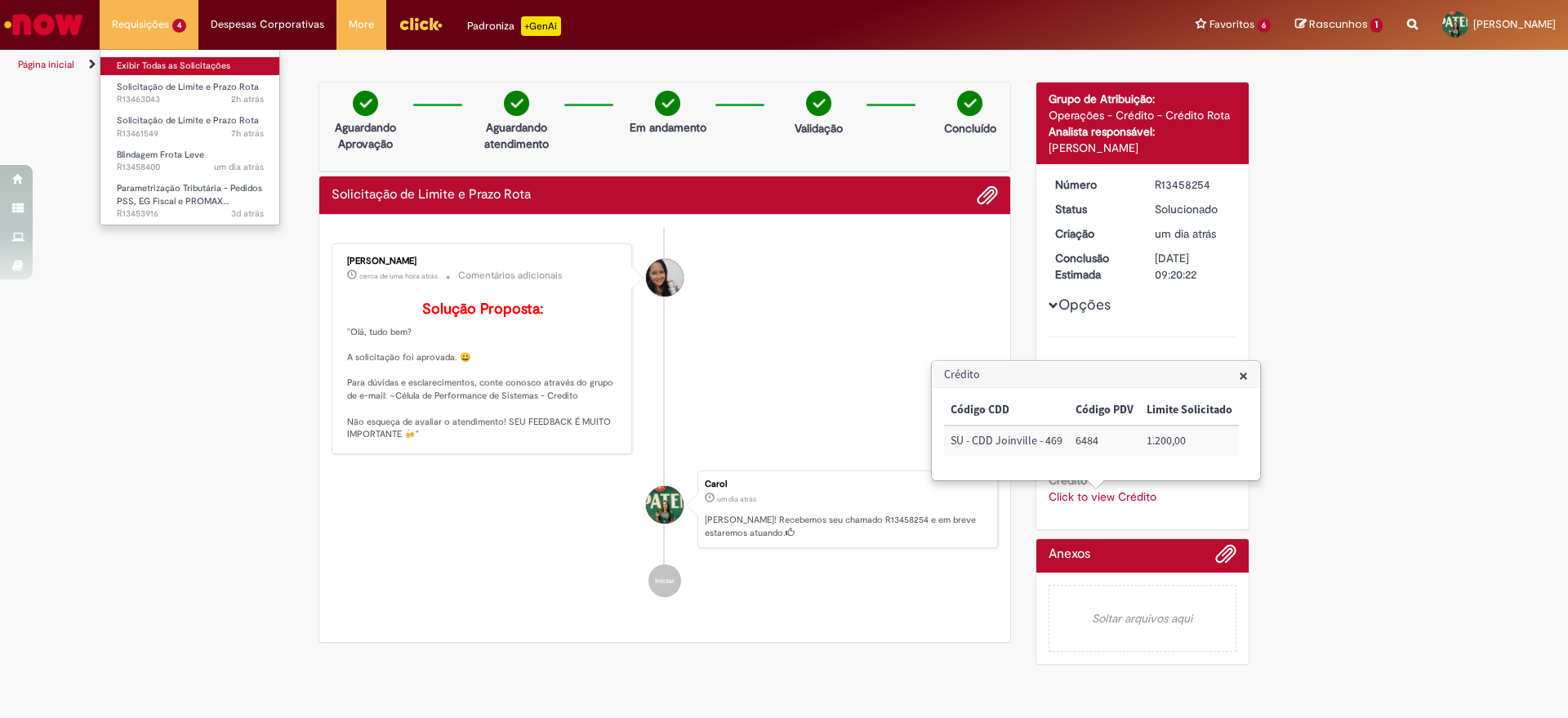
click at [152, 63] on link "Exibir Todas as Solicitações" at bounding box center [190, 66] width 179 height 18
